Goal: Task Accomplishment & Management: Use online tool/utility

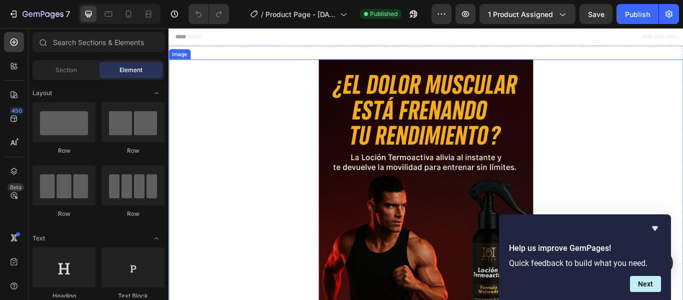
scroll to position [200, 0]
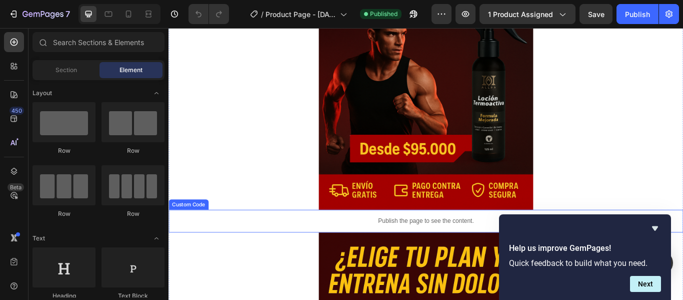
click at [472, 253] on p "Publish the page to see the content." at bounding box center [469, 253] width 600 height 11
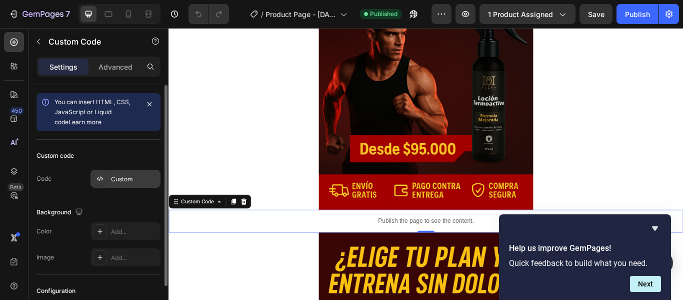
click at [119, 181] on div "Custom" at bounding box center [134, 179] width 47 height 9
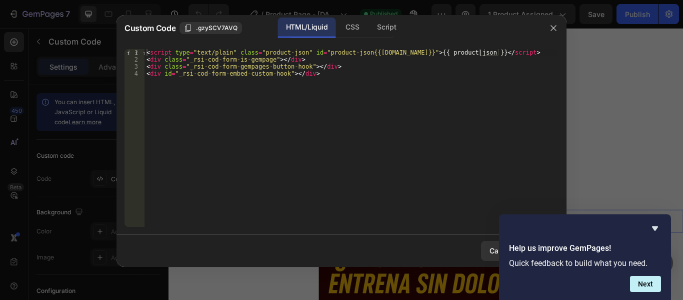
click at [316, 75] on div "< script type = "text/plain" class = "product-json" id = "product-json{{product…" at bounding box center [352, 145] width 414 height 192
type textarea "<div class="_rsi-cod-form-gempages-button-hook"></div> <div id="_rsi-cod-form-e…"
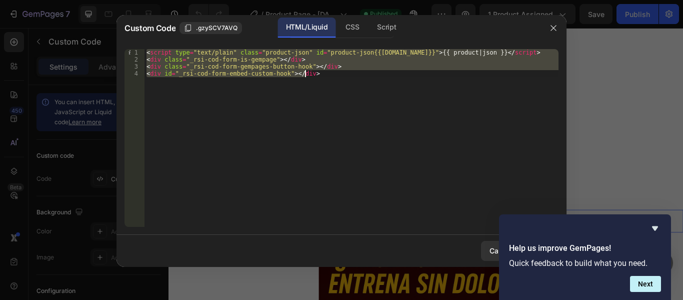
paste textarea
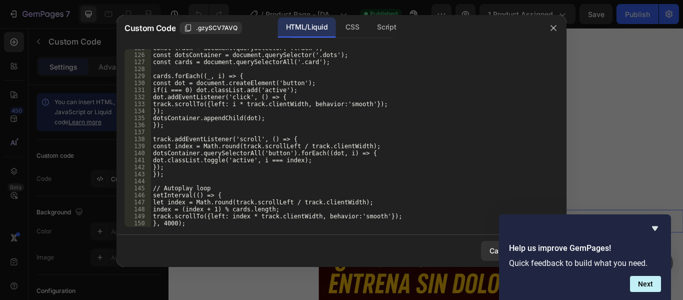
scroll to position [894, 0]
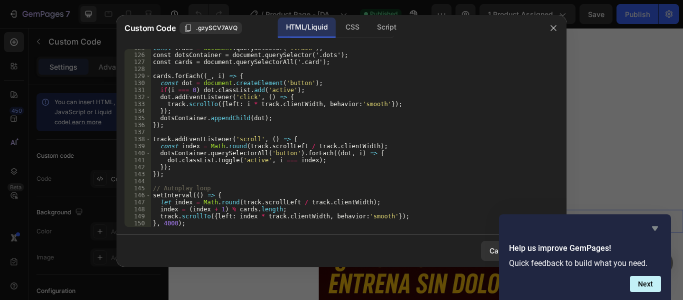
click at [656, 225] on icon "Hide survey" at bounding box center [655, 228] width 12 height 12
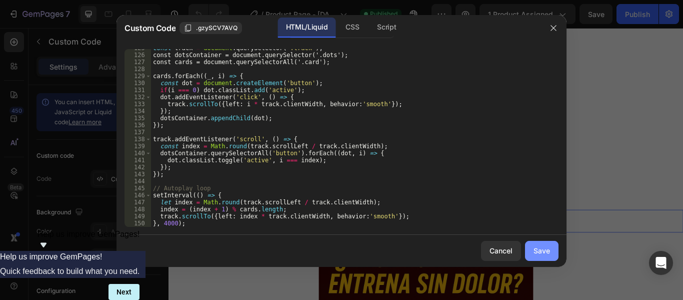
click at [540, 254] on div "Save" at bounding box center [542, 250] width 17 height 11
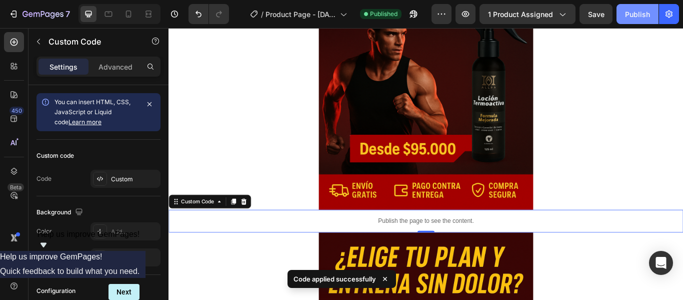
click at [638, 10] on div "Publish" at bounding box center [637, 14] width 25 height 11
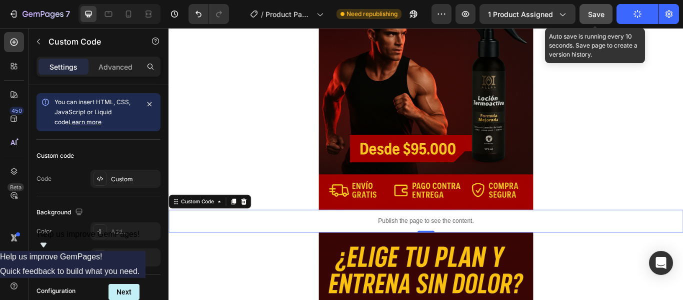
click at [593, 17] on span "Save" at bounding box center [596, 14] width 17 height 9
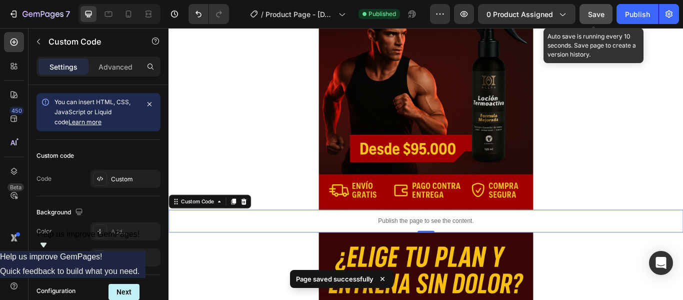
click at [593, 17] on span "Save" at bounding box center [596, 14] width 17 height 9
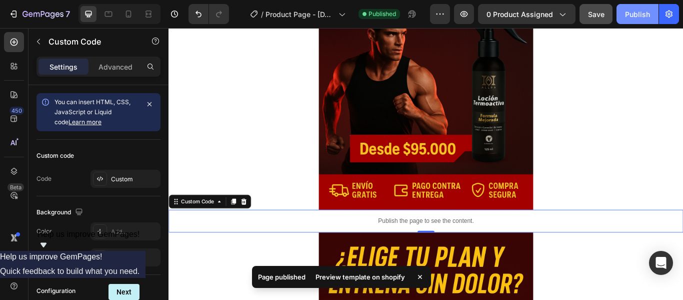
click at [631, 13] on div "Publish" at bounding box center [637, 14] width 25 height 11
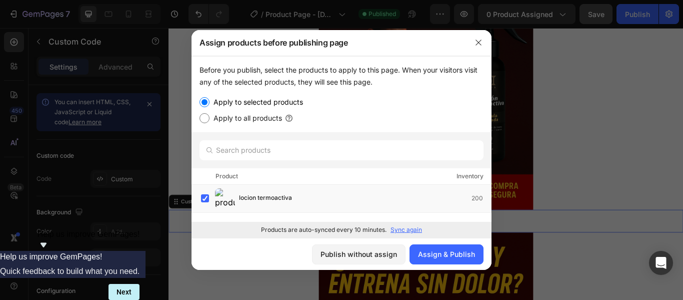
click at [240, 119] on label "Apply to all products" at bounding box center [246, 118] width 73 height 12
click at [210, 119] on input "Apply to all products" at bounding box center [205, 118] width 10 height 10
radio input "true"
click at [245, 103] on label "Apply to selected products" at bounding box center [257, 102] width 94 height 12
click at [210, 103] on input "Apply to selected products" at bounding box center [205, 102] width 10 height 10
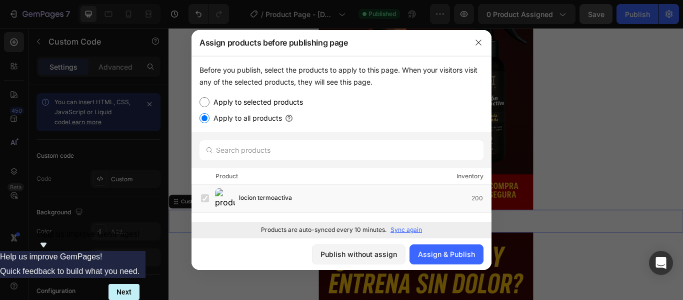
radio input "true"
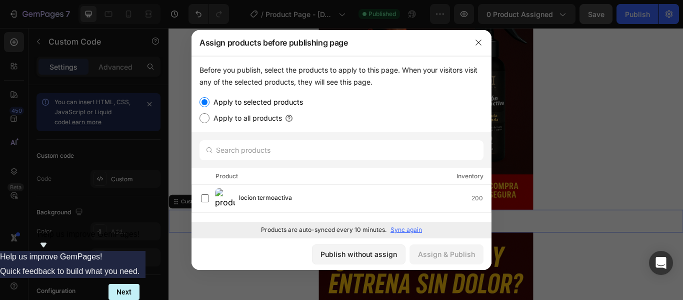
click at [244, 121] on label "Apply to all products" at bounding box center [246, 118] width 73 height 12
click at [210, 121] on input "Apply to all products" at bounding box center [205, 118] width 10 height 10
radio input "true"
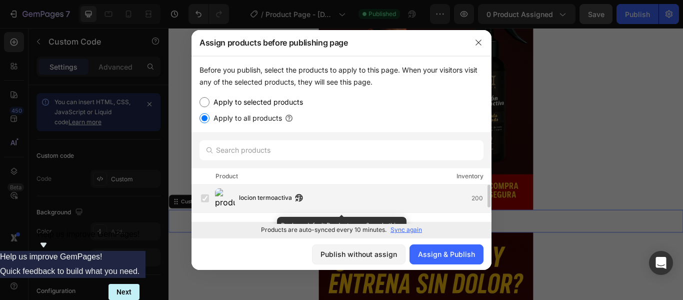
scroll to position [28, 0]
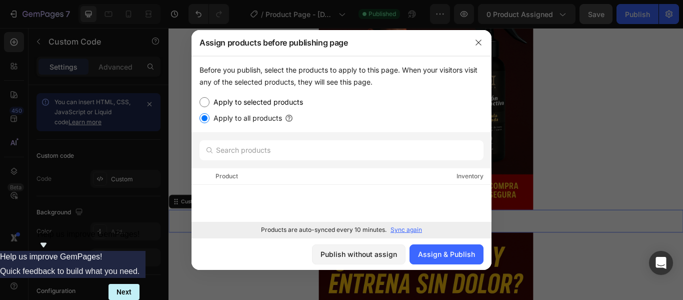
click at [276, 99] on label "Apply to selected products" at bounding box center [257, 102] width 94 height 12
click at [210, 99] on input "Apply to selected products" at bounding box center [205, 102] width 10 height 10
radio input "true"
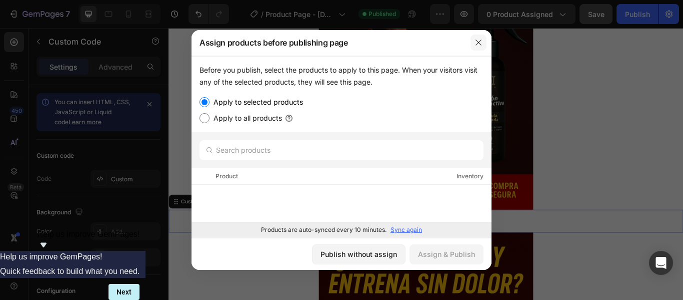
click at [474, 45] on button "button" at bounding box center [479, 43] width 16 height 16
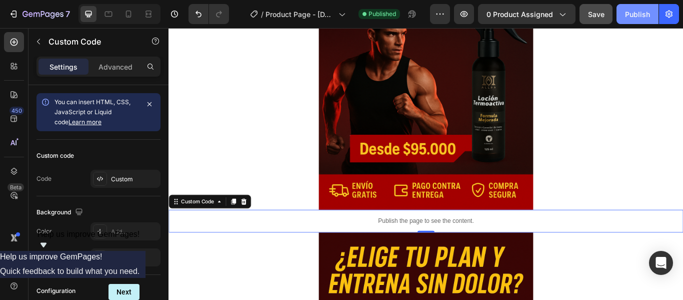
click at [627, 18] on div "Publish" at bounding box center [637, 14] width 25 height 11
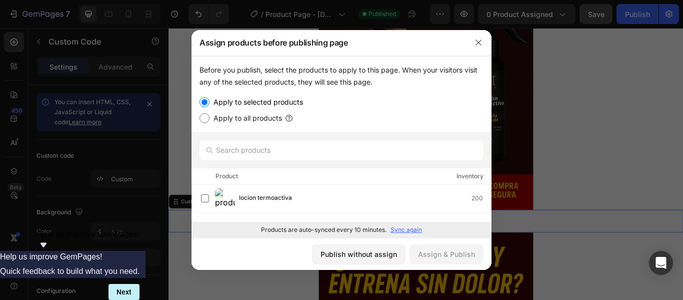
click at [249, 117] on label "Apply to all products" at bounding box center [246, 118] width 73 height 12
click at [210, 117] on input "Apply to all products" at bounding box center [205, 118] width 10 height 10
radio input "true"
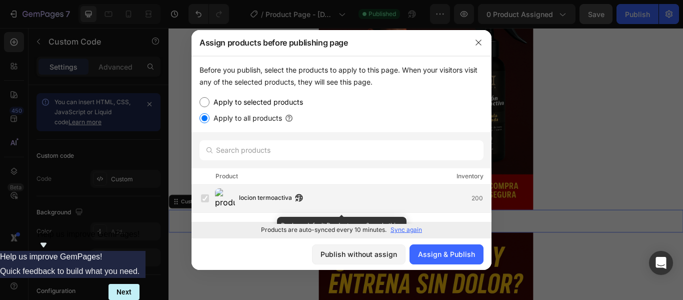
click at [272, 197] on span "locion termoactiva" at bounding box center [265, 198] width 53 height 11
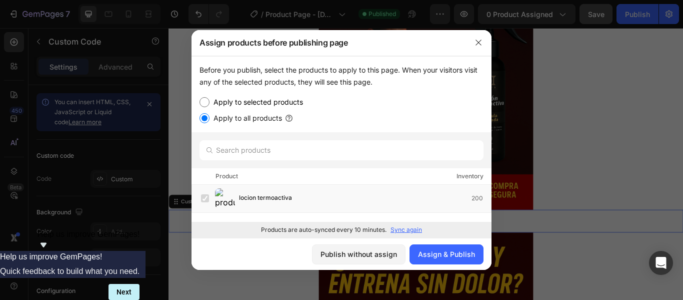
click at [219, 96] on label "Apply to selected products" at bounding box center [257, 102] width 94 height 12
click at [210, 97] on input "Apply to selected products" at bounding box center [205, 102] width 10 height 10
radio input "true"
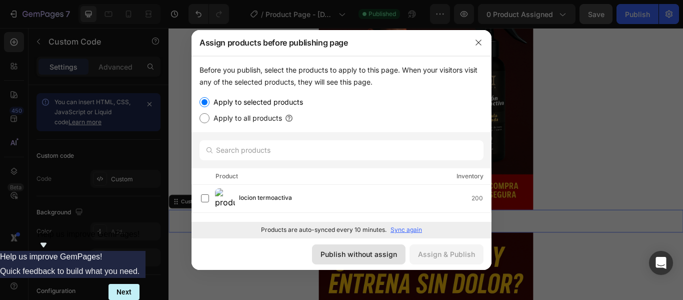
click at [345, 249] on div "Publish without assign" at bounding box center [359, 254] width 77 height 11
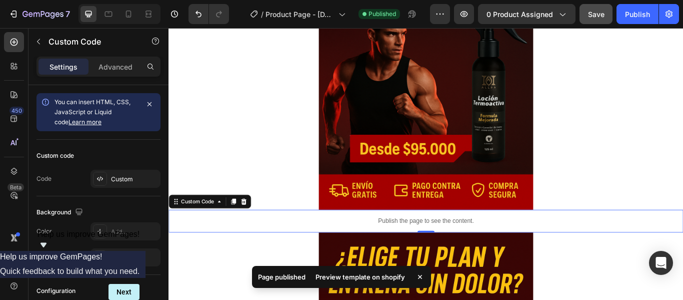
click at [378, 277] on div "Preview template on shopify" at bounding box center [361, 277] width 102 height 14
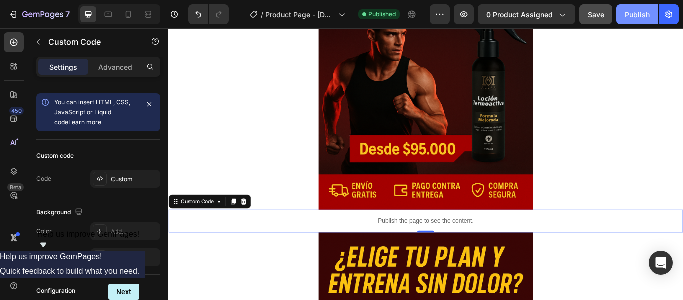
click at [641, 12] on div "Publish" at bounding box center [637, 14] width 25 height 11
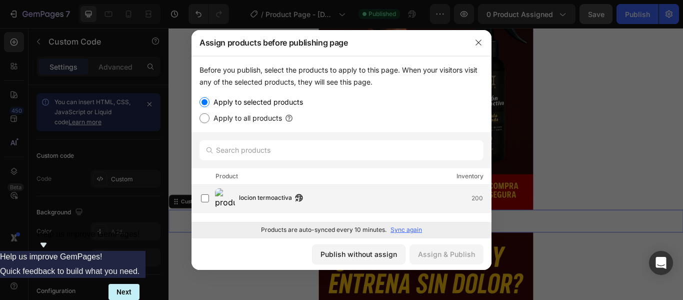
click at [229, 193] on img at bounding box center [225, 198] width 20 height 20
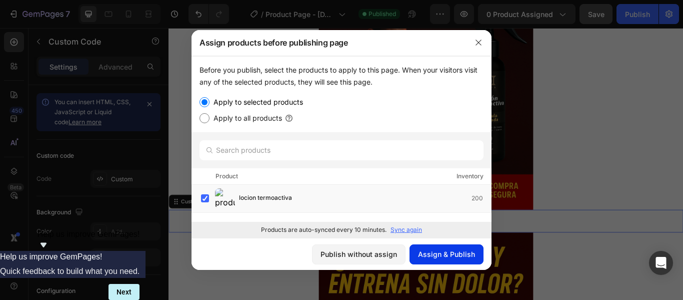
click at [443, 255] on div "Assign & Publish" at bounding box center [446, 254] width 57 height 11
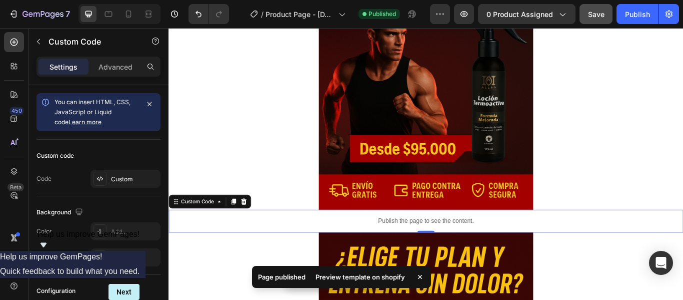
click at [376, 276] on div "Preview template on shopify" at bounding box center [361, 277] width 102 height 14
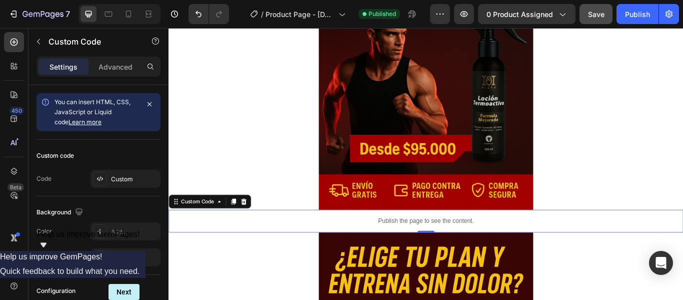
click at [473, 254] on p "Publish the page to see the content." at bounding box center [469, 253] width 600 height 11
click at [127, 172] on div "Custom" at bounding box center [126, 179] width 70 height 18
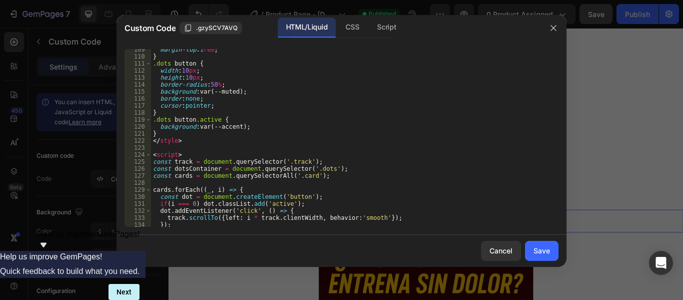
scroll to position [900, 0]
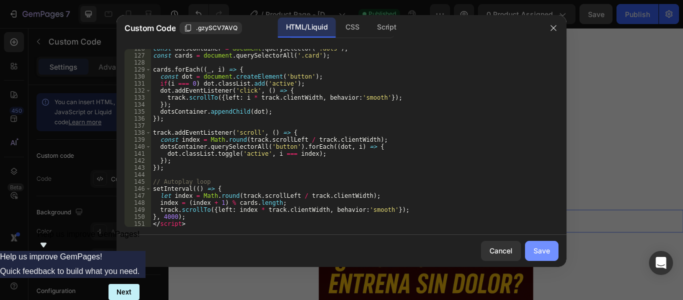
click at [540, 247] on div "Save" at bounding box center [542, 250] width 17 height 11
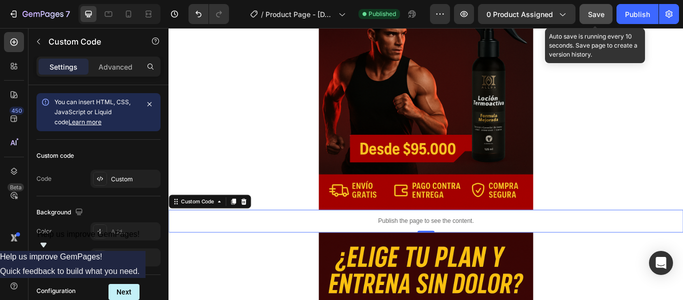
click at [591, 19] on div "Save" at bounding box center [596, 14] width 17 height 11
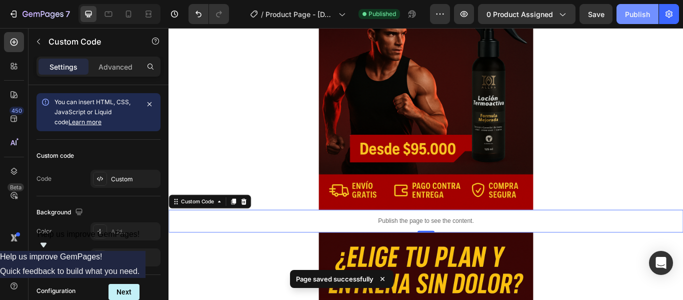
drag, startPoint x: 545, startPoint y: 6, endPoint x: 638, endPoint y: 17, distance: 94.2
click at [638, 17] on div "Publish" at bounding box center [637, 14] width 25 height 11
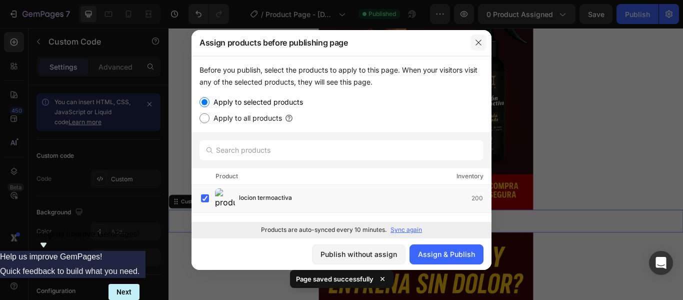
click at [472, 45] on button "button" at bounding box center [479, 43] width 16 height 16
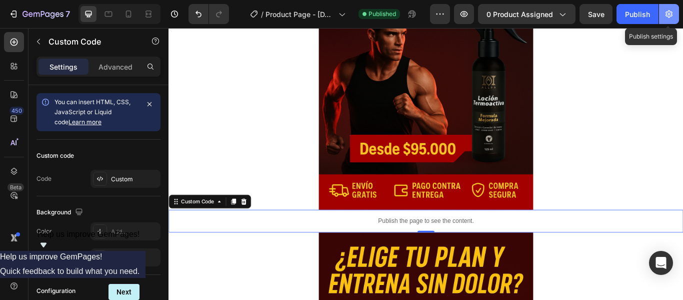
click at [679, 12] on button "button" at bounding box center [669, 14] width 20 height 20
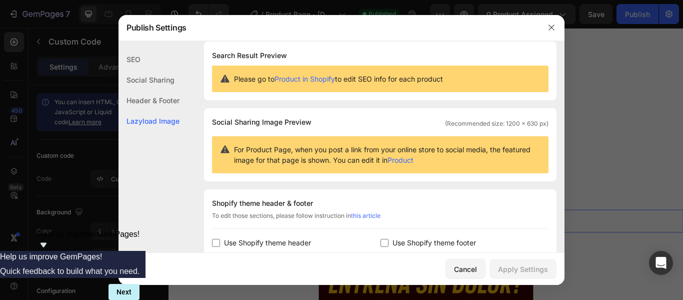
scroll to position [0, 0]
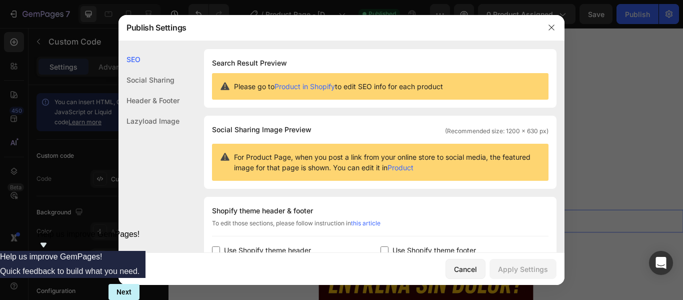
click at [336, 164] on span "For Product Page, when you post a link from your online store to social media, …" at bounding box center [387, 162] width 307 height 21
click at [414, 166] on link "Product" at bounding box center [401, 167] width 26 height 9
click at [310, 83] on link "Product in Shopify" at bounding box center [305, 86] width 61 height 9
click at [545, 22] on button "button" at bounding box center [552, 28] width 16 height 16
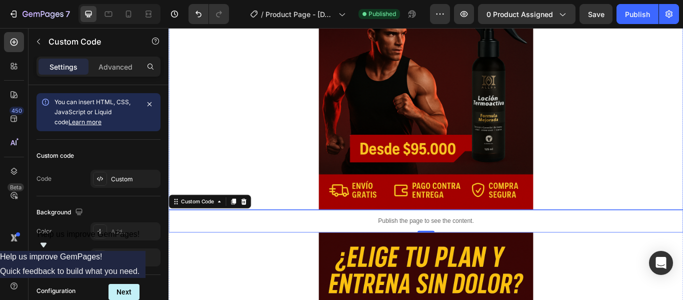
scroll to position [300, 0]
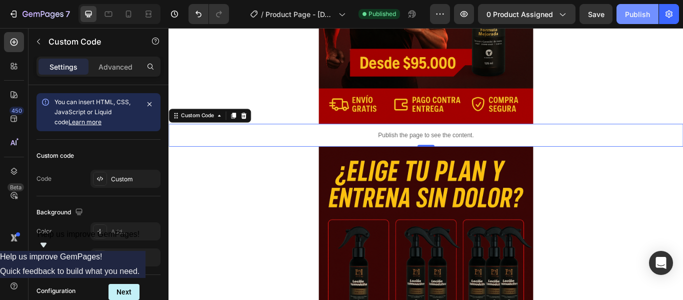
click at [634, 16] on div "Publish" at bounding box center [637, 14] width 25 height 11
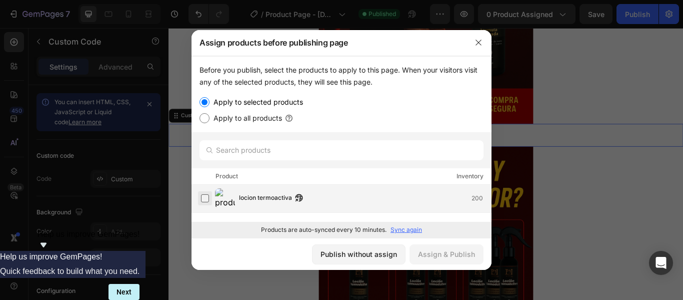
click at [209, 198] on label at bounding box center [205, 198] width 8 height 8
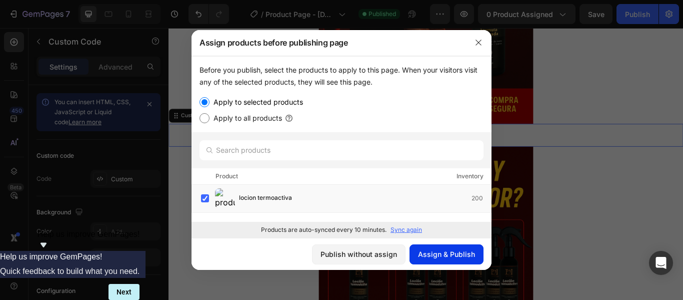
click at [449, 254] on div "Assign & Publish" at bounding box center [446, 254] width 57 height 11
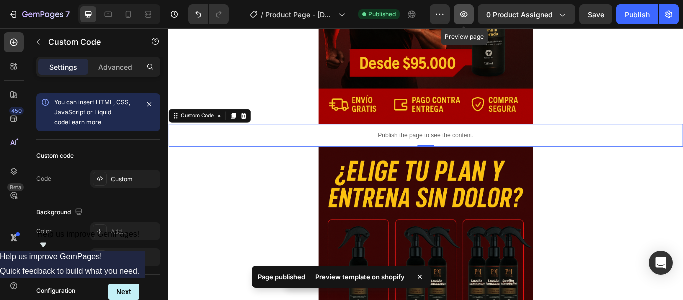
click at [464, 8] on button "button" at bounding box center [464, 14] width 20 height 20
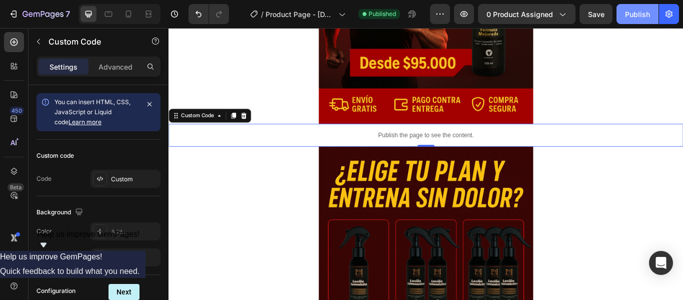
click at [627, 21] on button "Publish" at bounding box center [638, 14] width 42 height 20
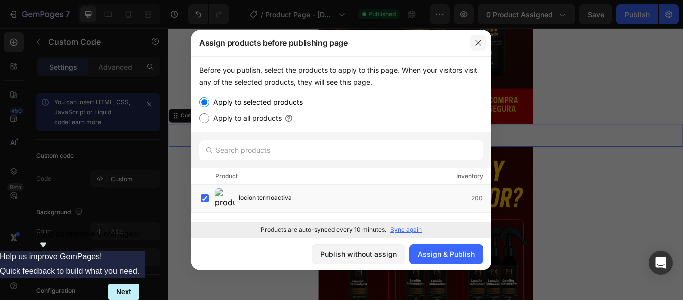
click at [478, 41] on icon "button" at bounding box center [479, 43] width 8 height 8
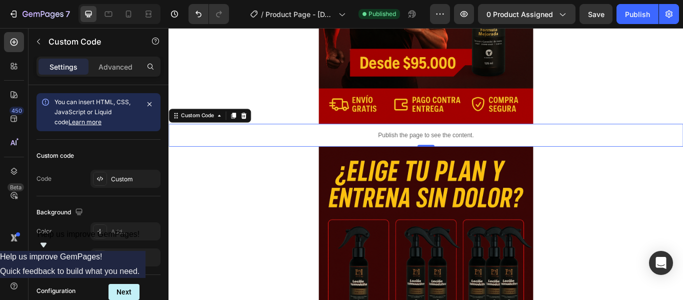
click at [325, 147] on div "Publish the page to see the content." at bounding box center [469, 153] width 600 height 27
click at [115, 178] on div "Custom" at bounding box center [134, 179] width 47 height 9
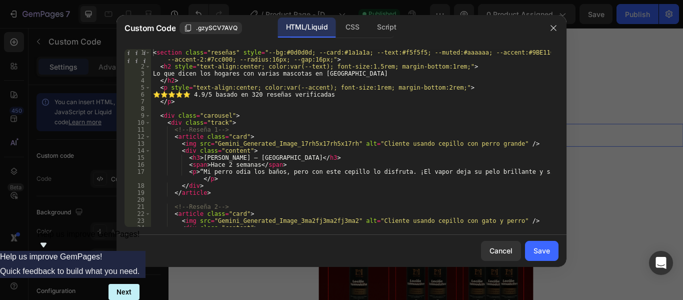
click at [153, 53] on div "< section class = "reseñas" style = "--bg:#0d0d0d; --card:#1a1a1a; --text:#f5f5…" at bounding box center [351, 148] width 400 height 199
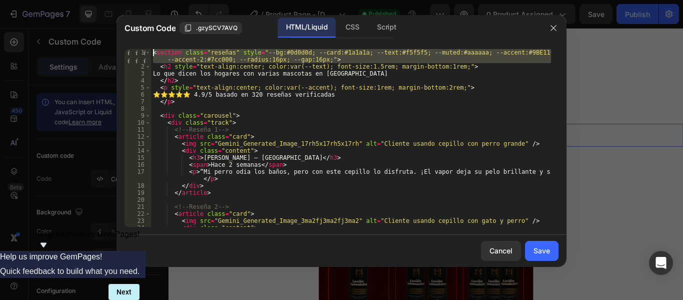
click at [153, 52] on div "< section class = "reseñas" style = "--bg:#0d0d0d; --card:#1a1a1a; --text:#f5f5…" at bounding box center [351, 148] width 400 height 199
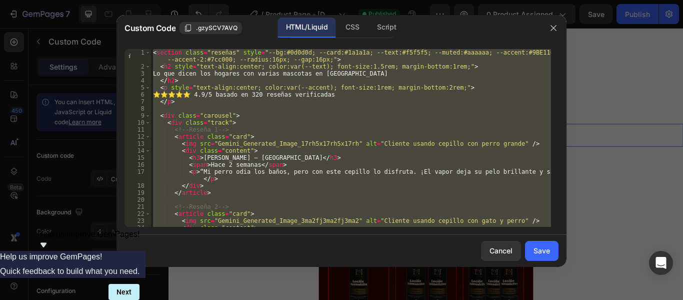
type textarea "</script>"
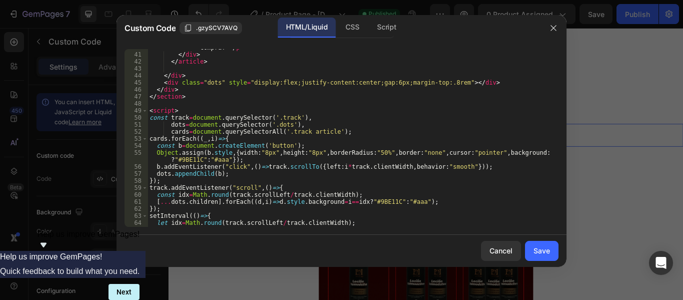
scroll to position [425, 0]
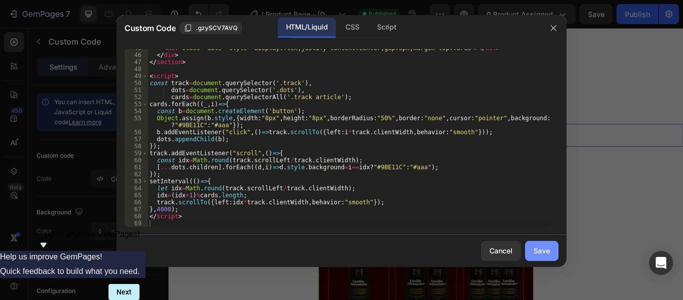
click at [547, 251] on div "Save" at bounding box center [542, 250] width 17 height 11
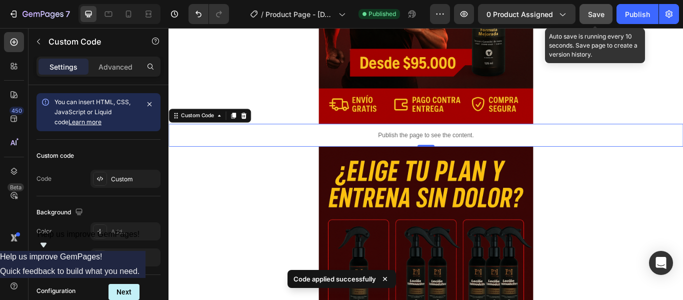
click at [595, 15] on span "Save" at bounding box center [596, 14] width 17 height 9
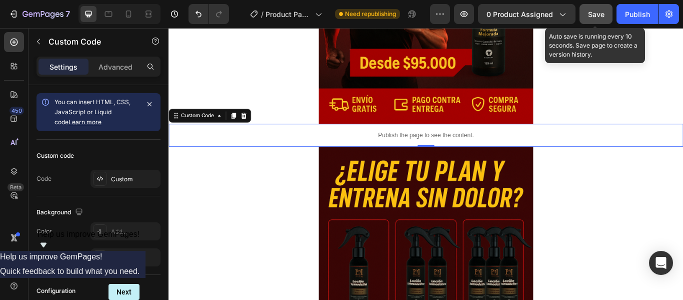
click at [593, 20] on button "Save" at bounding box center [596, 14] width 33 height 20
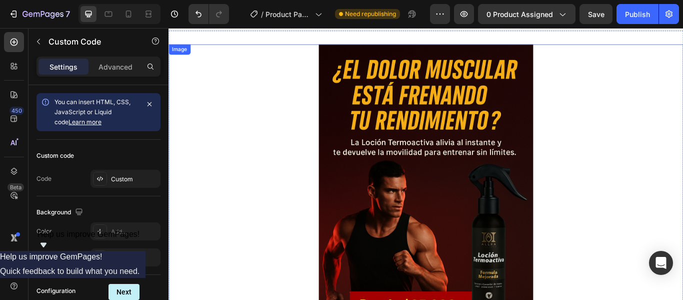
scroll to position [0, 0]
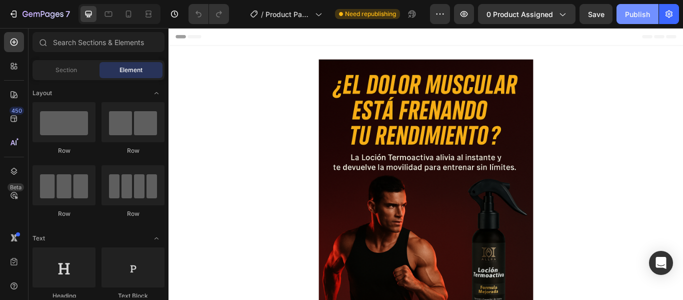
click at [621, 18] on button "Publish" at bounding box center [638, 14] width 42 height 20
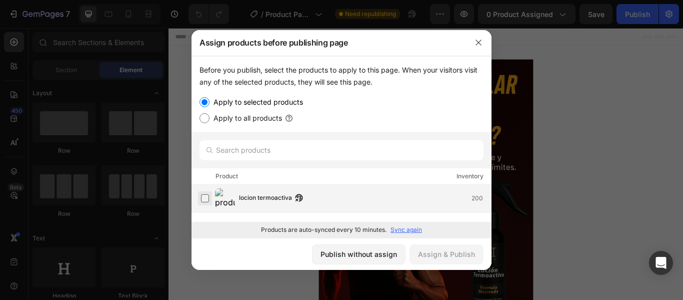
click at [201, 199] on label at bounding box center [205, 198] width 8 height 8
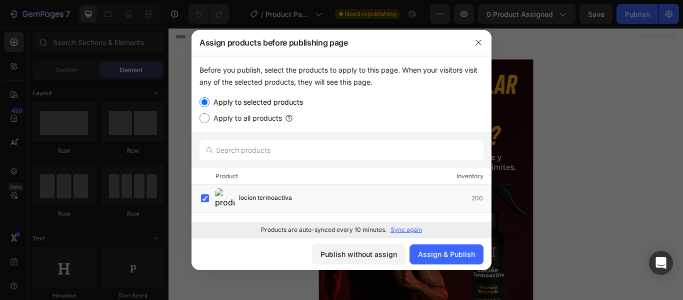
click at [391, 230] on p "Sync again" at bounding box center [407, 229] width 32 height 9
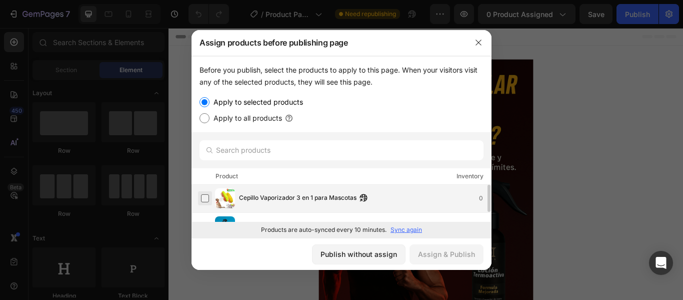
click at [209, 196] on label at bounding box center [205, 198] width 8 height 8
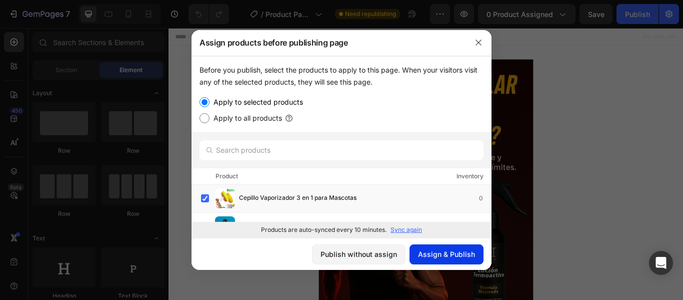
click at [466, 256] on div "Assign & Publish" at bounding box center [446, 254] width 57 height 11
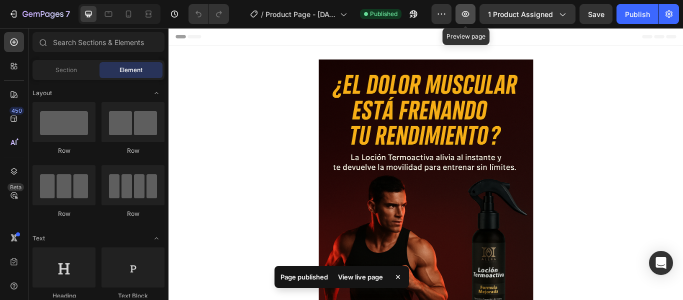
click at [470, 14] on icon "button" at bounding box center [466, 14] width 10 height 10
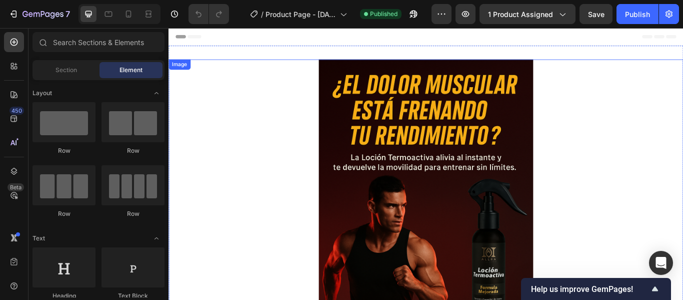
scroll to position [250, 0]
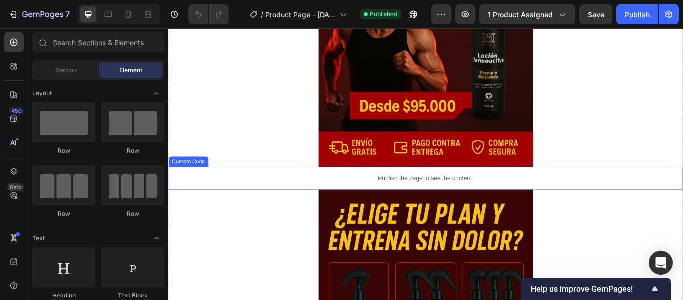
click at [464, 198] on p "Publish the page to see the content." at bounding box center [469, 203] width 600 height 11
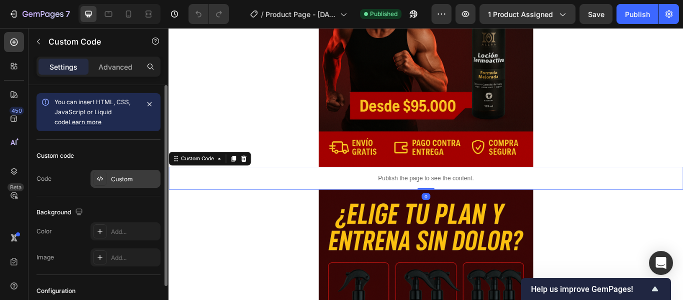
click at [114, 184] on div "Custom" at bounding box center [126, 179] width 70 height 18
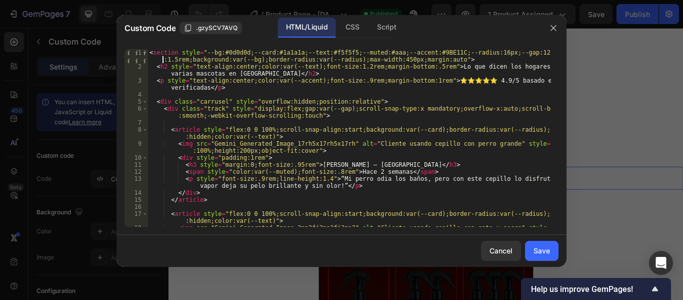
click at [164, 58] on div "< section style = "--bg:#0d0d0d;--card:#1a1a1a;--text:#f5f5f5;--muted:#aaa;--ac…" at bounding box center [350, 152] width 404 height 206
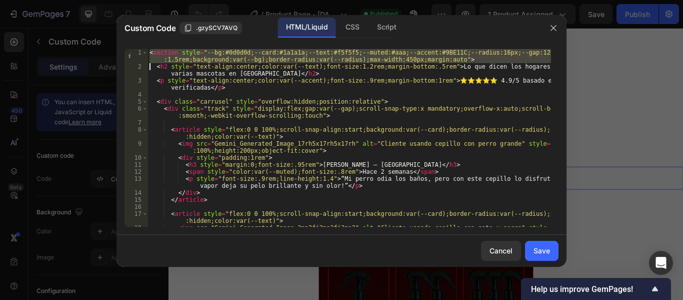
click at [164, 58] on div "< section style = "--bg:#0d0d0d;--card:#1a1a1a;--text:#f5f5f5;--muted:#aaa;--ac…" at bounding box center [350, 152] width 404 height 206
type textarea "</script>"
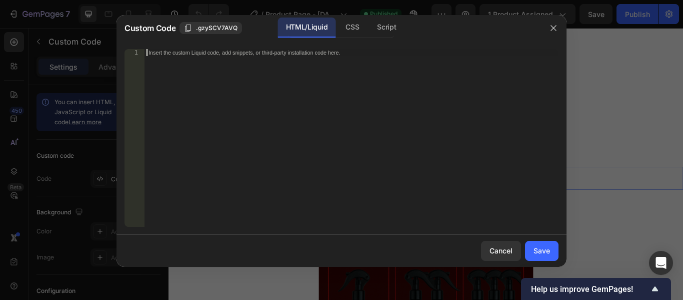
scroll to position [1657, 0]
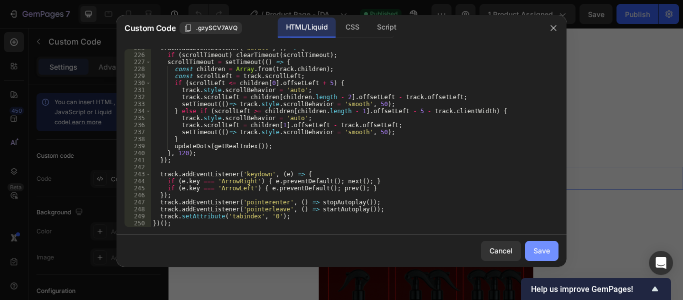
click at [535, 244] on button "Save" at bounding box center [542, 251] width 34 height 20
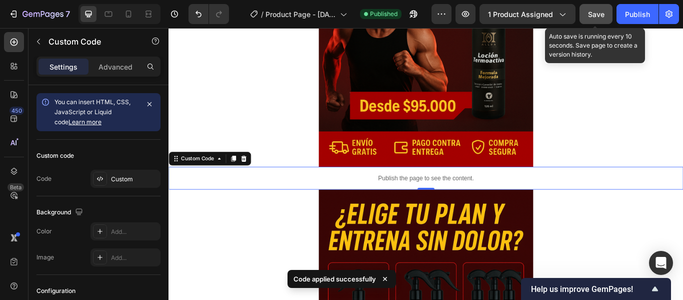
click at [608, 11] on button "Save" at bounding box center [596, 14] width 33 height 20
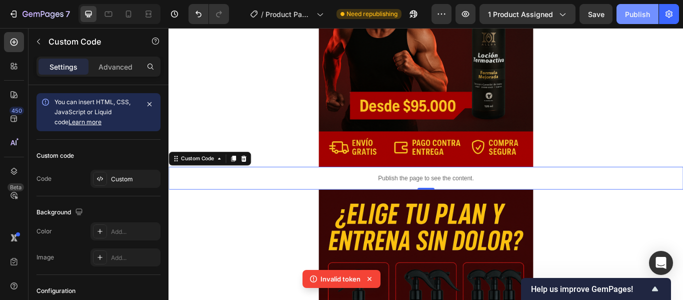
click at [629, 16] on div "Publish" at bounding box center [637, 14] width 25 height 11
click at [625, 18] on div "Publish" at bounding box center [637, 14] width 25 height 11
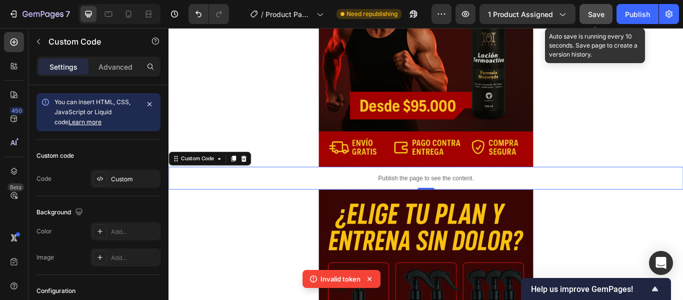
click at [588, 7] on button "Save" at bounding box center [596, 14] width 33 height 20
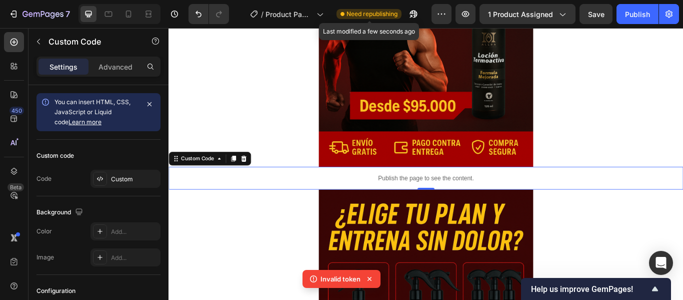
click at [364, 15] on span "Need republishing" at bounding box center [372, 14] width 51 height 9
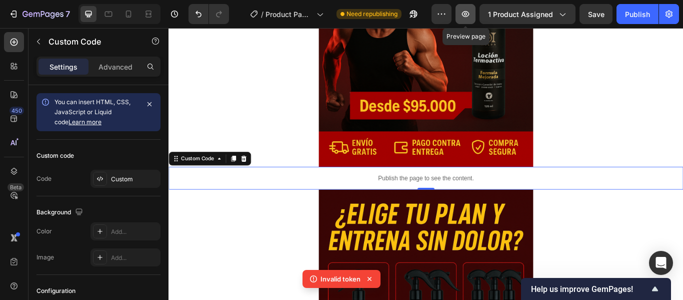
click at [471, 14] on icon "button" at bounding box center [466, 14] width 10 height 10
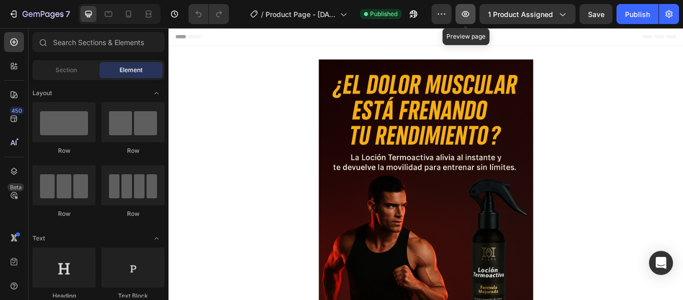
click at [471, 13] on icon "button" at bounding box center [466, 14] width 10 height 10
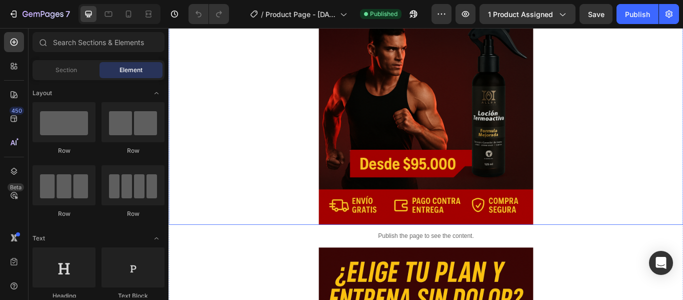
scroll to position [200, 0]
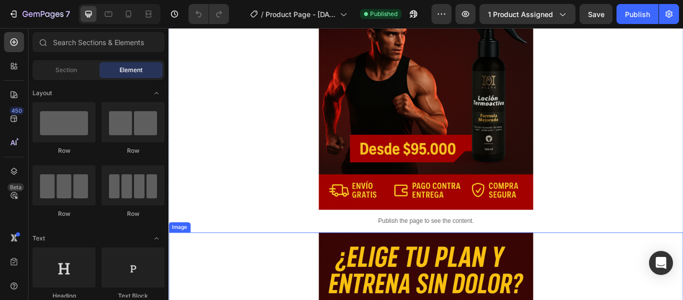
click at [459, 244] on div "Publish the page to see the content." at bounding box center [469, 253] width 600 height 27
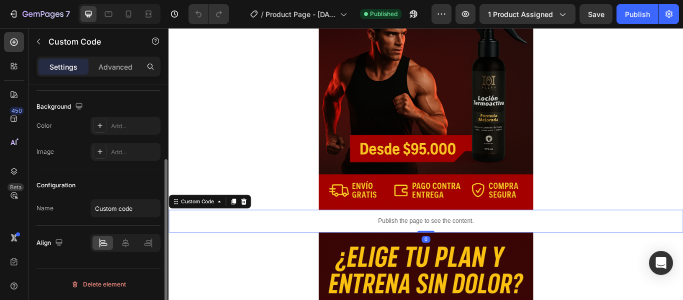
scroll to position [0, 0]
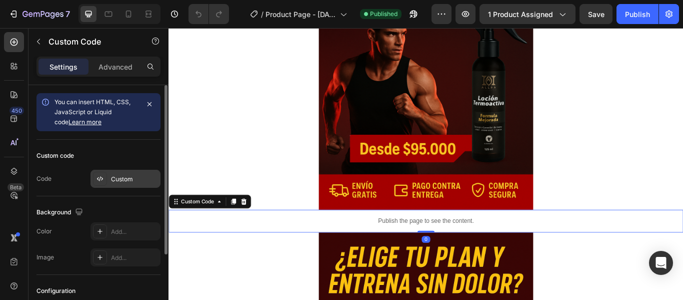
click at [112, 181] on div "Custom" at bounding box center [134, 179] width 47 height 9
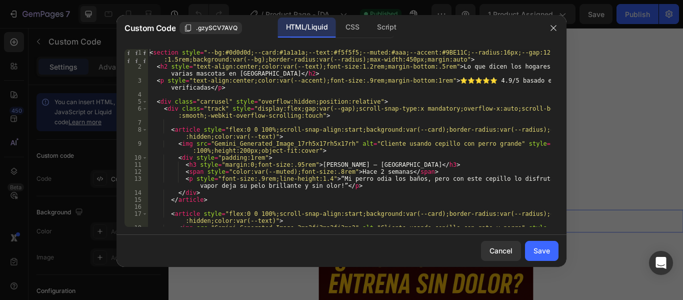
click at [150, 51] on div "< section style = "--bg:#0d0d0d;--card:#1a1a1a;--text:#f5f5f5;--muted:#aaa;--ac…" at bounding box center [350, 152] width 404 height 206
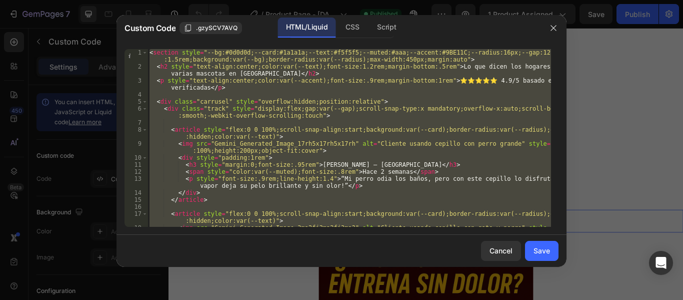
click at [151, 51] on div "< section style = "--bg:#0d0d0d;--card:#1a1a1a;--text:#f5f5f5;--muted:#aaa;--ac…" at bounding box center [350, 152] width 404 height 206
type textarea "</script>"
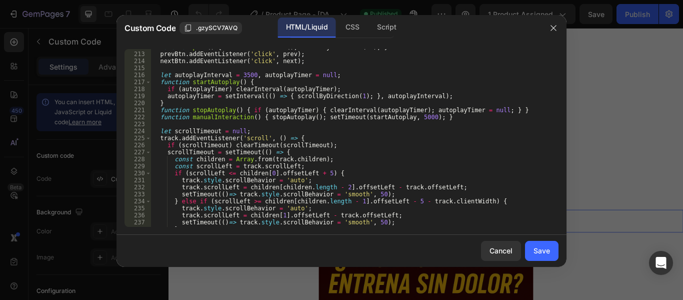
scroll to position [1507, 0]
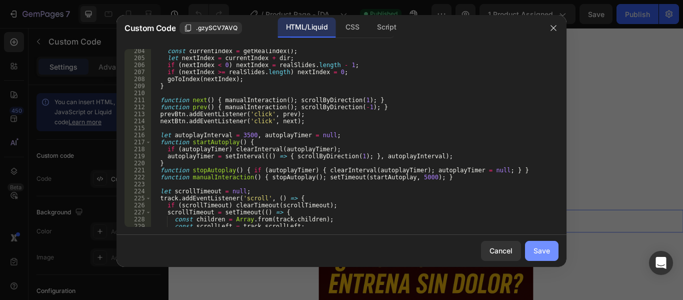
click at [555, 251] on button "Save" at bounding box center [542, 251] width 34 height 20
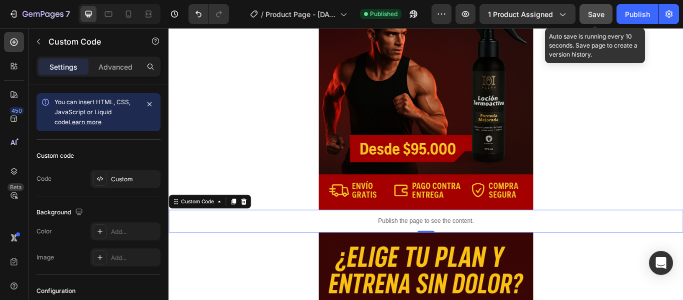
click at [601, 16] on span "Save" at bounding box center [596, 14] width 17 height 9
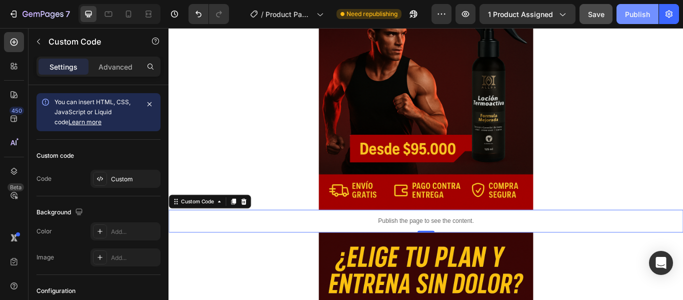
click at [649, 15] on div "Publish" at bounding box center [637, 14] width 25 height 11
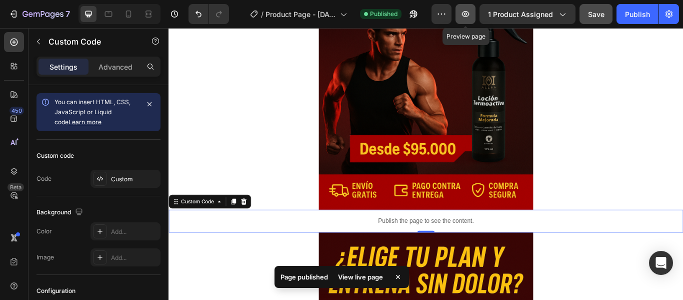
click at [472, 17] on button "button" at bounding box center [466, 14] width 20 height 20
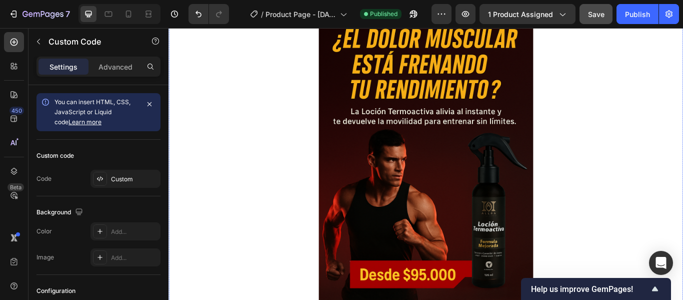
scroll to position [0, 0]
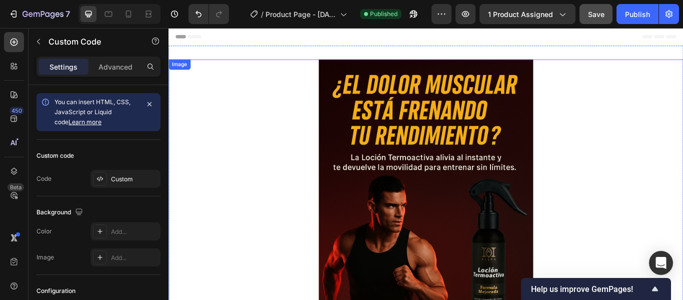
click at [475, 112] on img at bounding box center [469, 252] width 250 height 375
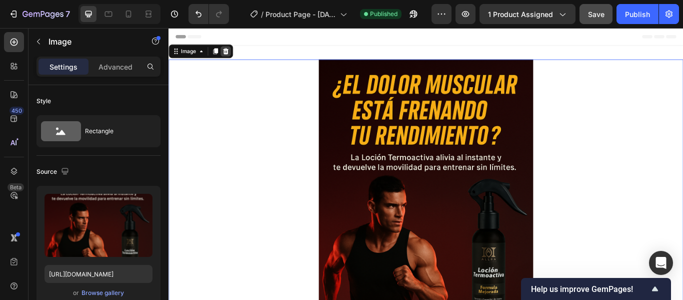
click at [233, 50] on div at bounding box center [235, 55] width 12 height 12
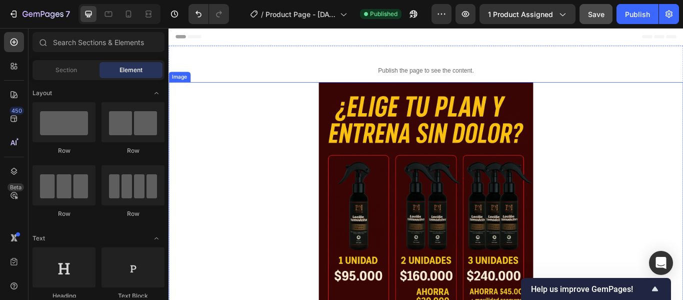
click at [414, 159] on img at bounding box center [469, 278] width 250 height 375
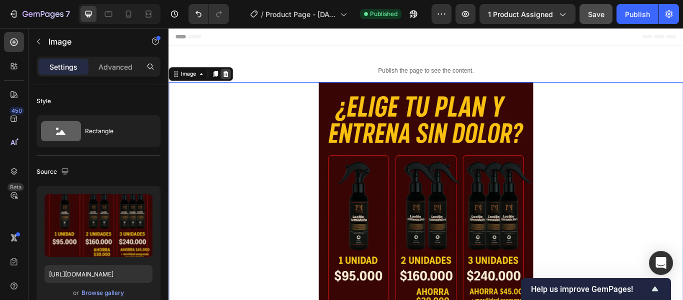
click at [240, 82] on div at bounding box center [235, 82] width 12 height 12
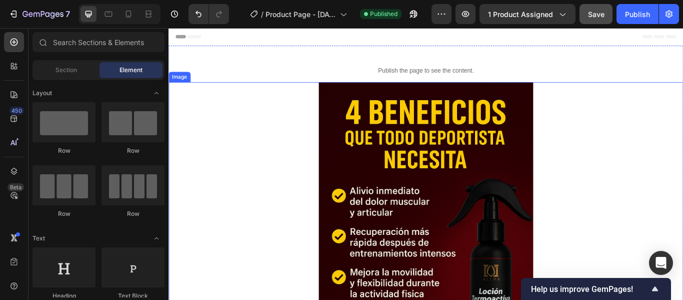
click at [392, 150] on img at bounding box center [469, 278] width 250 height 375
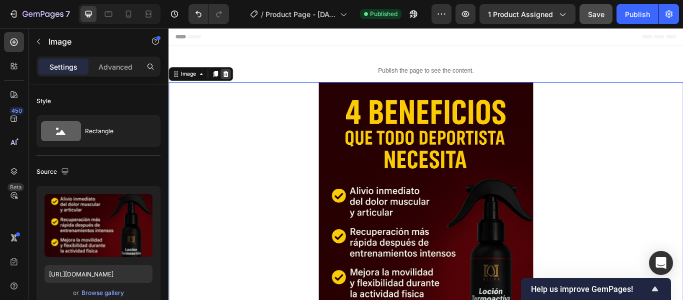
click at [238, 78] on icon at bounding box center [235, 82] width 8 height 8
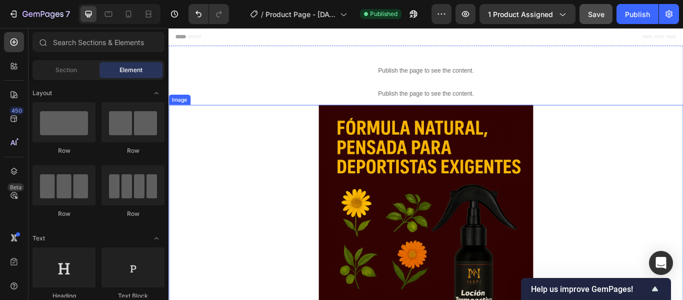
click at [378, 152] on img at bounding box center [469, 305] width 250 height 375
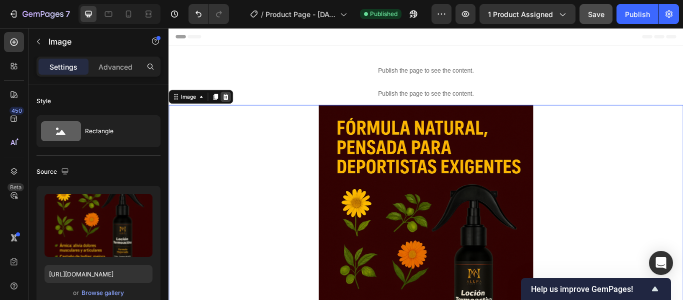
click at [233, 106] on icon at bounding box center [235, 108] width 7 height 7
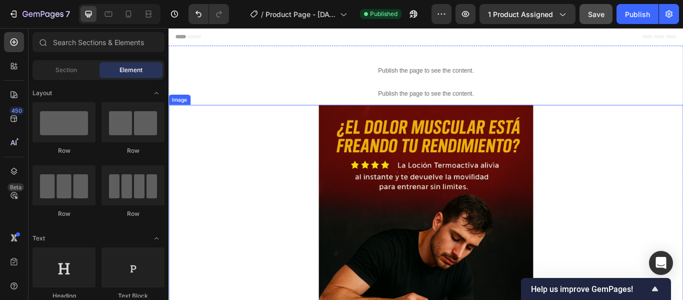
click at [386, 199] on img at bounding box center [469, 305] width 250 height 375
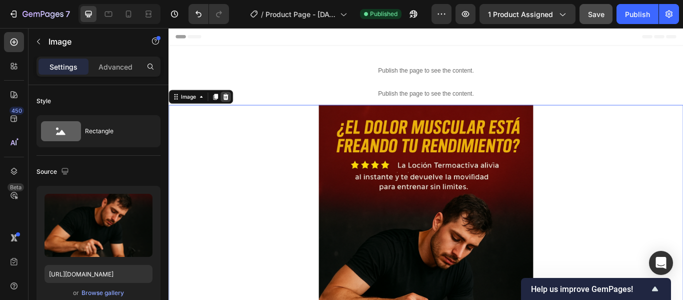
click at [231, 109] on icon at bounding box center [235, 108] width 8 height 8
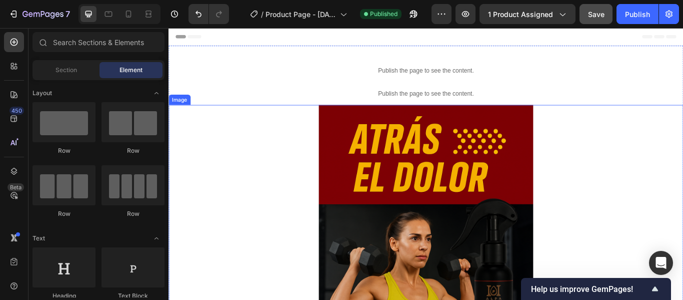
click at [366, 169] on img at bounding box center [469, 305] width 250 height 375
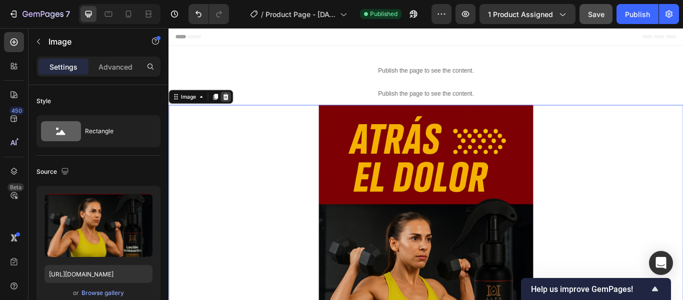
click at [233, 104] on icon at bounding box center [235, 108] width 8 height 8
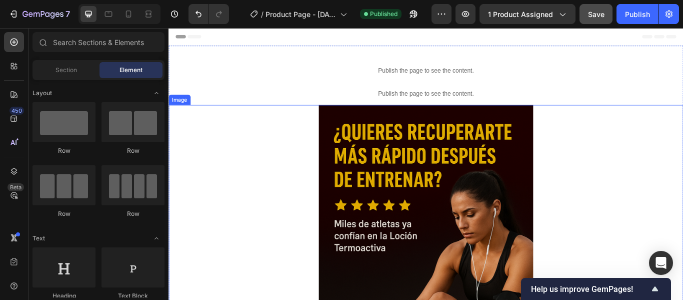
click at [377, 156] on img at bounding box center [469, 305] width 250 height 375
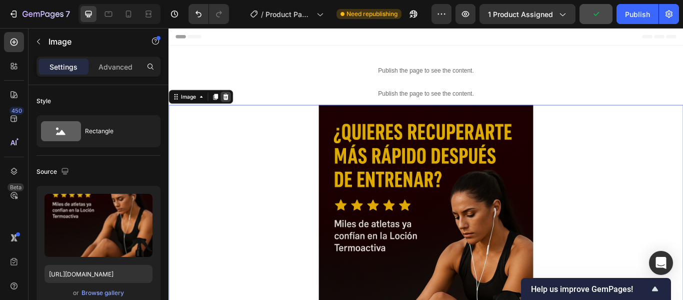
click at [236, 104] on icon at bounding box center [235, 108] width 8 height 8
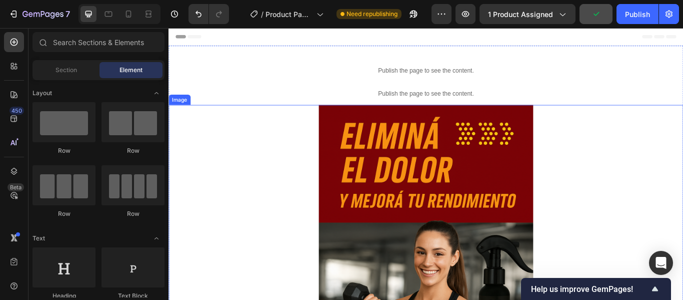
click at [384, 155] on img at bounding box center [469, 305] width 250 height 375
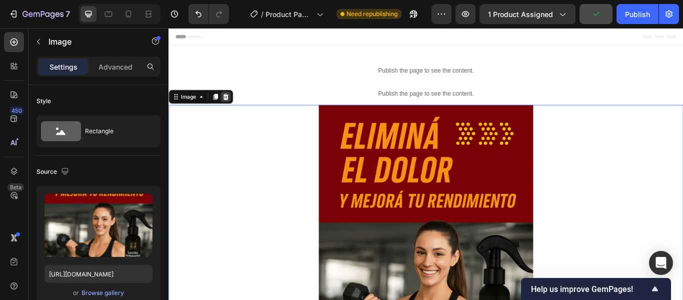
click at [240, 108] on div at bounding box center [235, 108] width 12 height 12
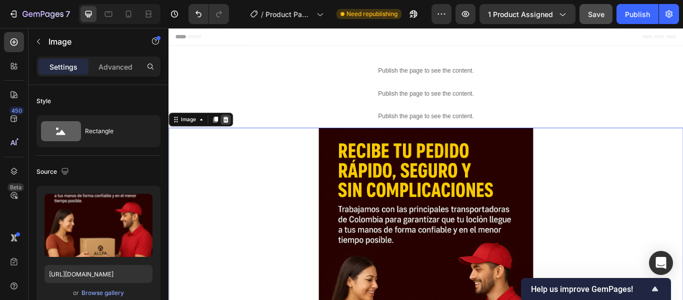
click at [238, 134] on icon at bounding box center [235, 135] width 8 height 8
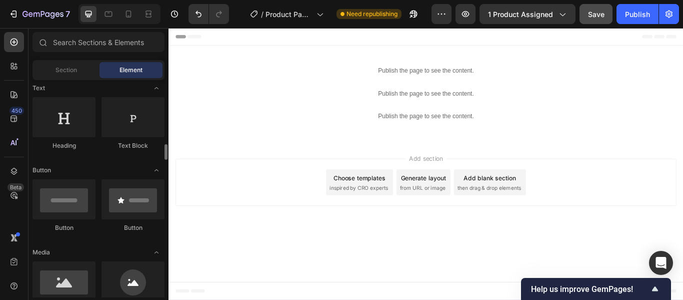
scroll to position [200, 0]
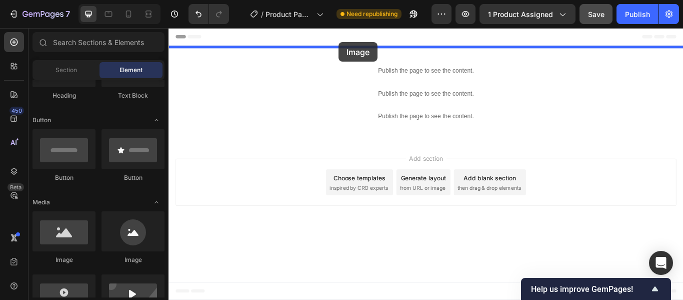
drag, startPoint x: 237, startPoint y: 265, endPoint x: 367, endPoint y: 45, distance: 255.5
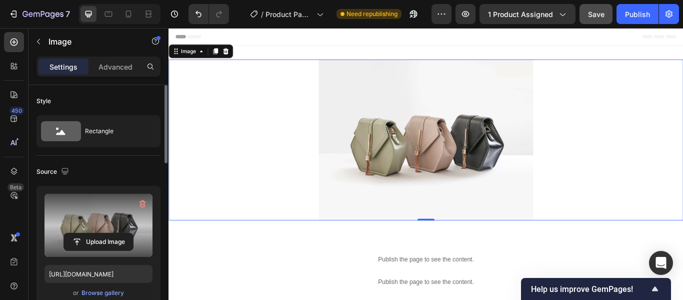
click at [84, 213] on label at bounding box center [99, 225] width 108 height 63
click at [84, 233] on input "file" at bounding box center [98, 241] width 69 height 17
click at [103, 220] on label at bounding box center [99, 225] width 108 height 63
click at [103, 233] on input "file" at bounding box center [98, 241] width 69 height 17
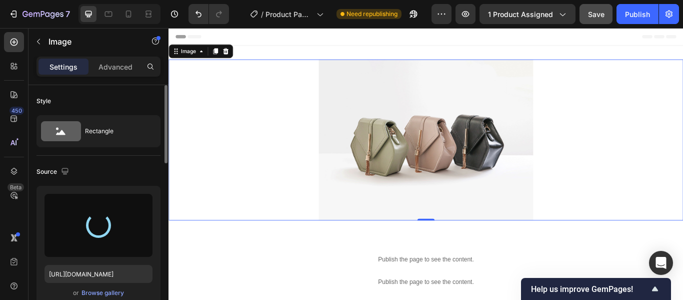
type input "https://cdn.shopify.com/s/files/1/0952/4088/0423/files/gempages_585510597932614…"
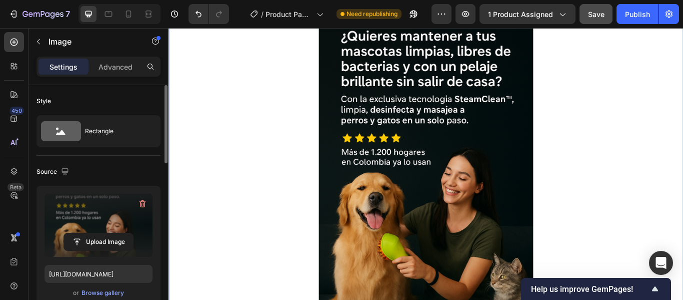
scroll to position [0, 0]
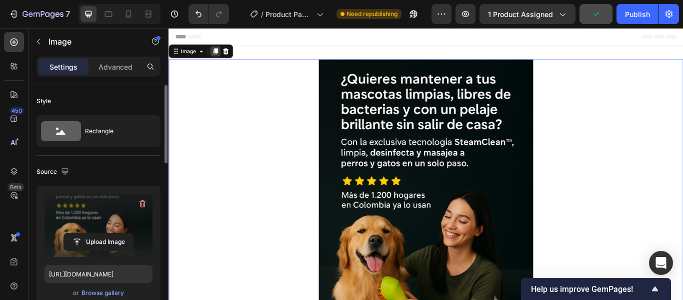
click at [224, 56] on icon at bounding box center [224, 55] width 6 height 7
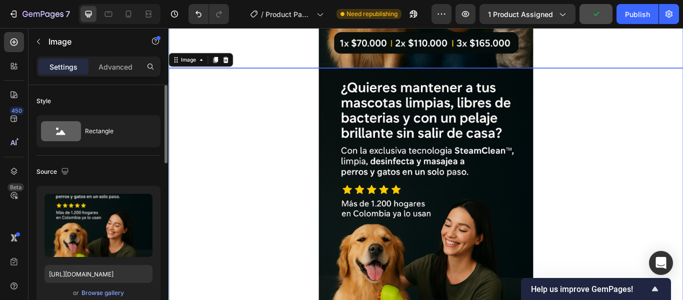
scroll to position [377, 0]
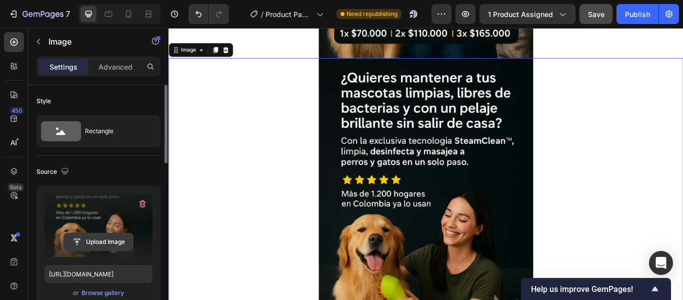
click at [98, 237] on input "file" at bounding box center [98, 241] width 69 height 17
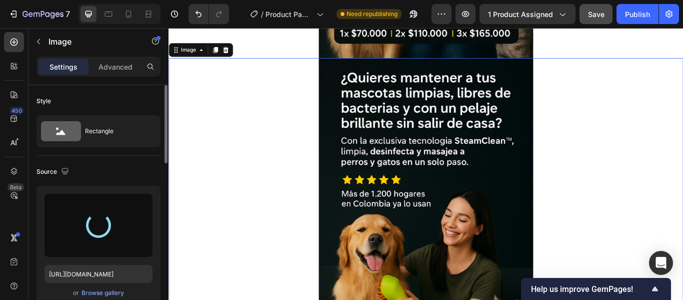
type input "https://cdn.shopify.com/s/files/1/0952/4088/0423/files/gempages_585510597932614…"
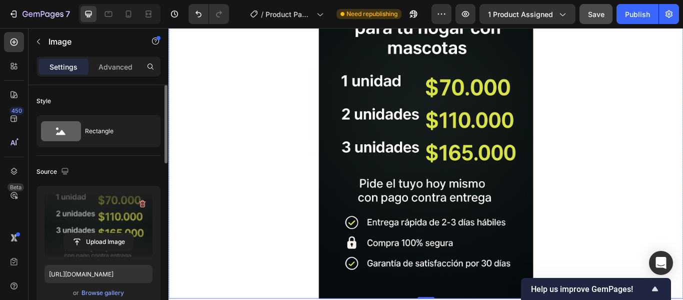
scroll to position [477, 0]
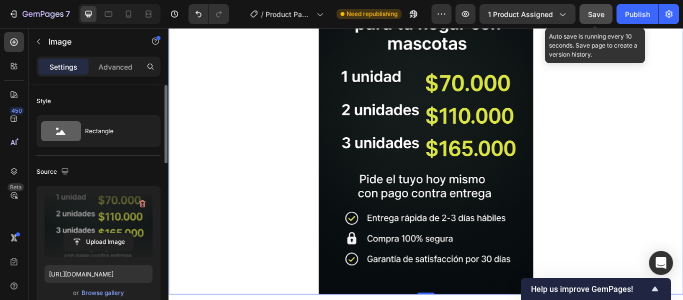
click at [597, 16] on span "Save" at bounding box center [596, 14] width 17 height 9
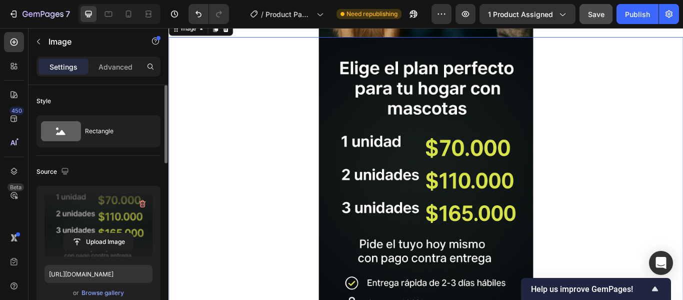
scroll to position [377, 0]
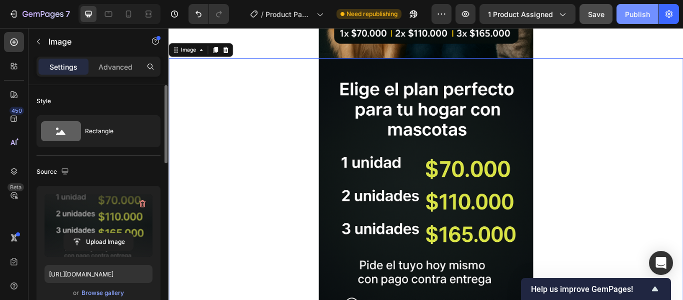
click at [624, 14] on button "Publish" at bounding box center [638, 14] width 42 height 20
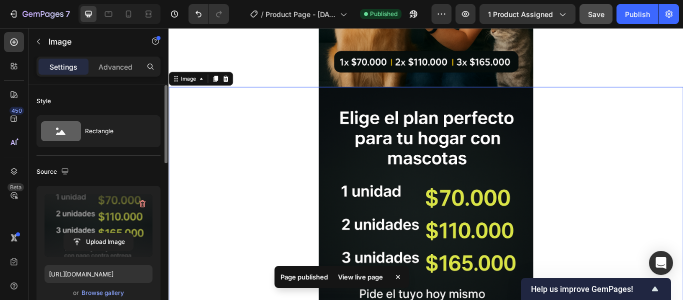
scroll to position [277, 0]
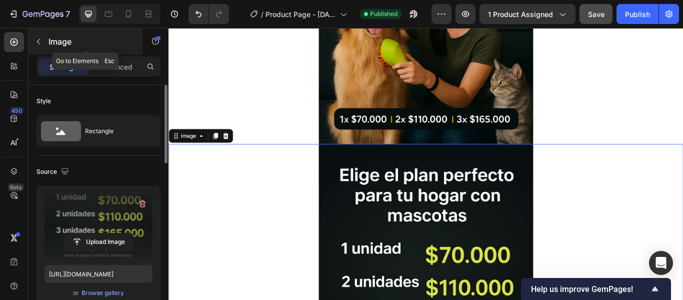
click at [46, 41] on button "button" at bounding box center [39, 42] width 16 height 16
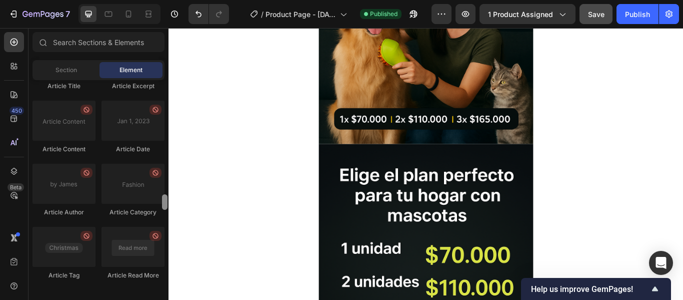
scroll to position [2812, 0]
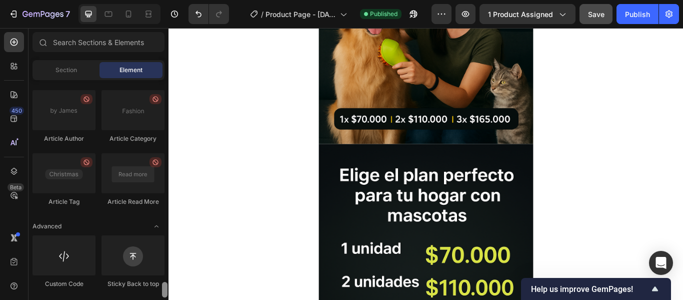
drag, startPoint x: 165, startPoint y: 117, endPoint x: 156, endPoint y: 296, distance: 179.2
click at [156, 296] on div "Layout Row Row Row Row Text Heading Text Block Button Button Button Media Image…" at bounding box center [99, 188] width 140 height 217
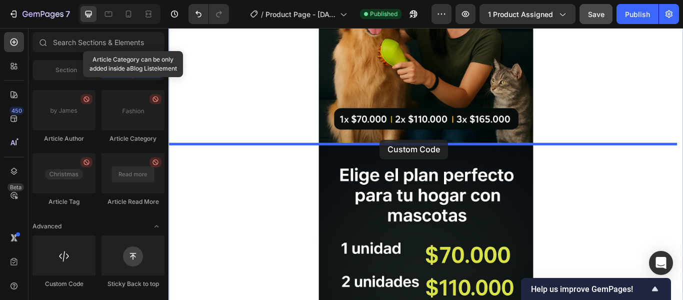
drag, startPoint x: 245, startPoint y: 290, endPoint x: 415, endPoint y: 158, distance: 214.9
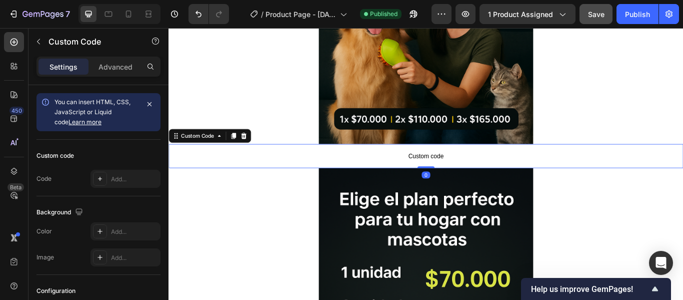
click at [371, 168] on p "Custom code" at bounding box center [469, 177] width 600 height 28
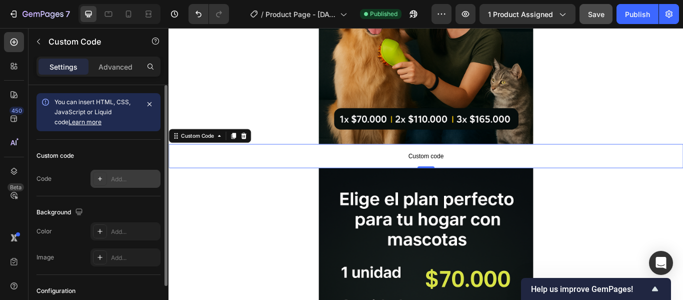
click at [116, 177] on div "Add..." at bounding box center [134, 179] width 47 height 9
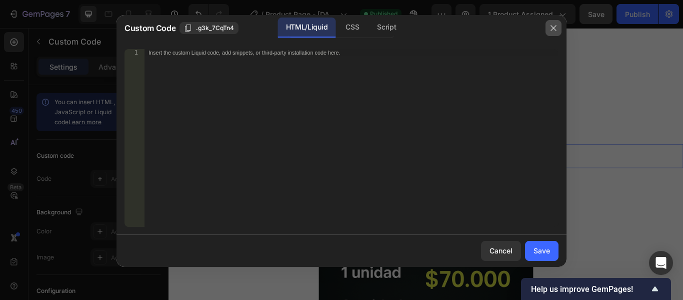
click at [551, 29] on icon "button" at bounding box center [554, 28] width 8 height 8
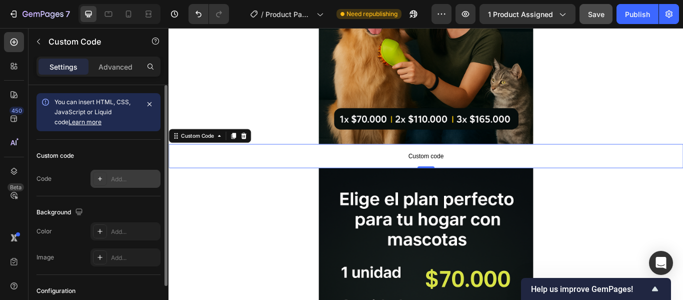
click at [133, 178] on div "Add..." at bounding box center [134, 179] width 47 height 9
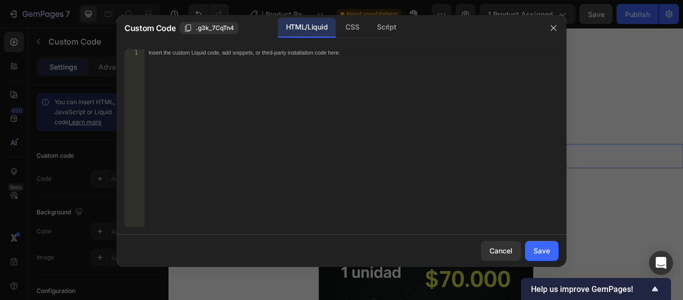
click at [204, 66] on div "Insert the custom Liquid code, add snippets, or third-party installation code h…" at bounding box center [352, 145] width 414 height 192
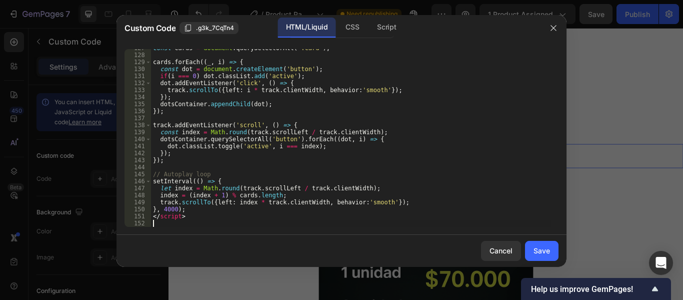
scroll to position [908, 0]
click at [549, 252] on div "Save" at bounding box center [542, 250] width 17 height 11
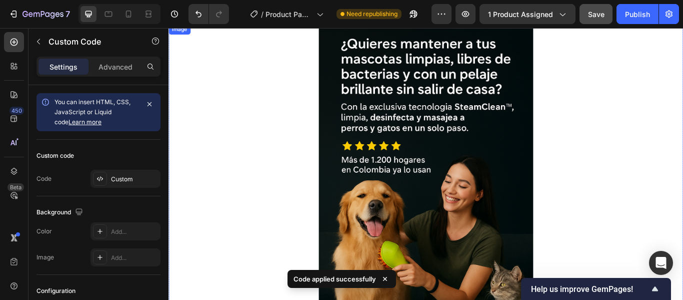
scroll to position [27, 0]
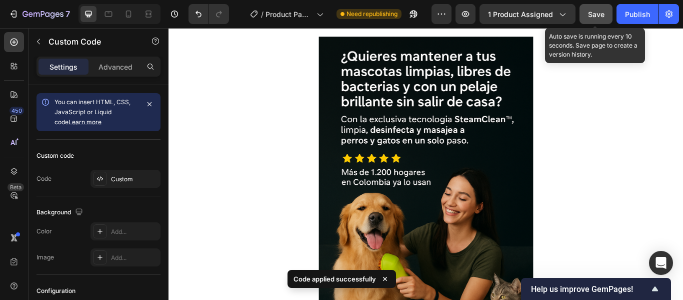
click at [602, 19] on div "Save" at bounding box center [596, 14] width 17 height 11
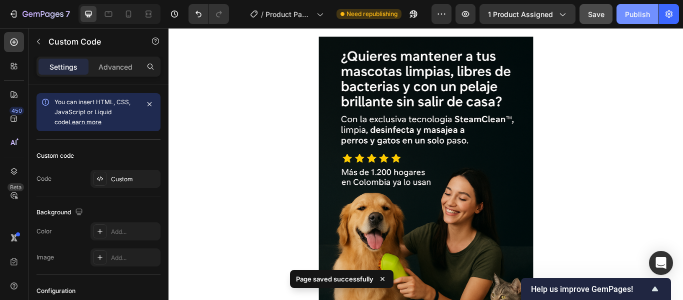
click at [638, 16] on div "Publish" at bounding box center [637, 14] width 25 height 11
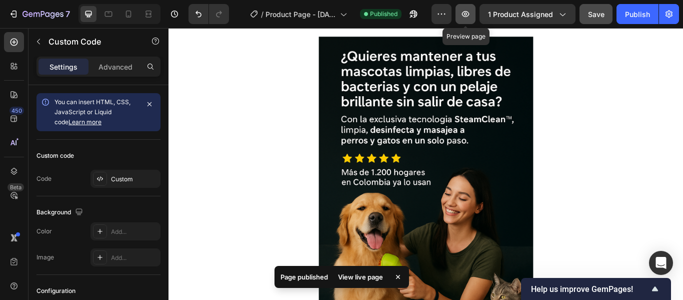
click at [462, 8] on button "button" at bounding box center [466, 14] width 20 height 20
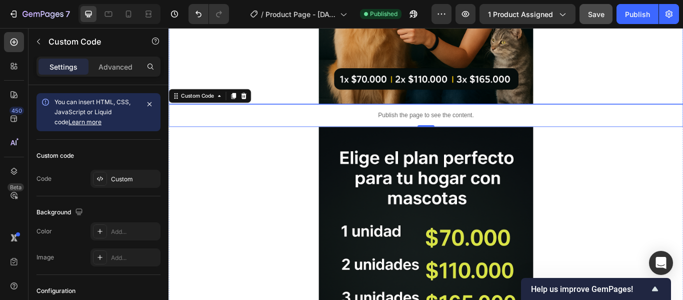
scroll to position [327, 0]
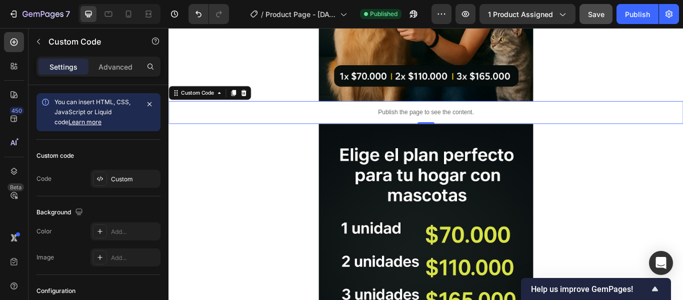
click at [448, 119] on div "Publish the page to see the content." at bounding box center [469, 126] width 600 height 27
click at [120, 183] on div "Custom" at bounding box center [134, 179] width 47 height 9
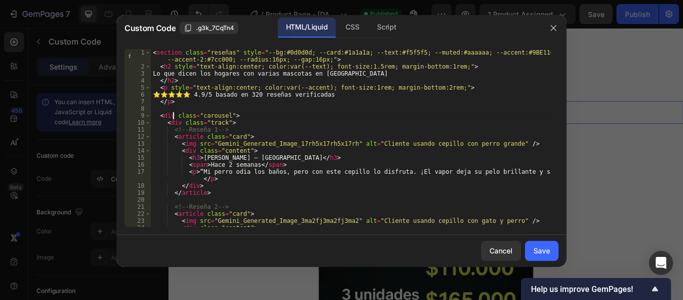
click at [172, 116] on div "< section class = "reseñas" style = "--bg:#0d0d0d; --card:#1a1a1a; --text:#f5f5…" at bounding box center [351, 148] width 400 height 199
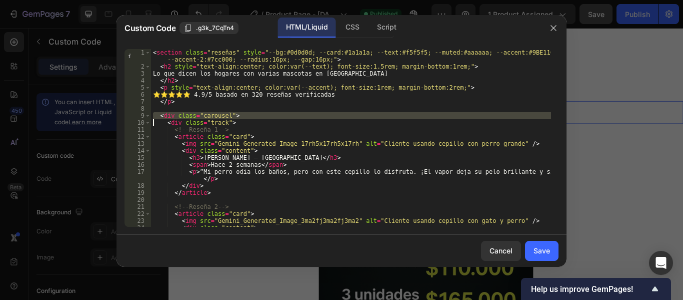
click at [172, 116] on div "< section class = "reseñas" style = "--bg:#0d0d0d; --card:#1a1a1a; --text:#f5f5…" at bounding box center [351, 148] width 400 height 199
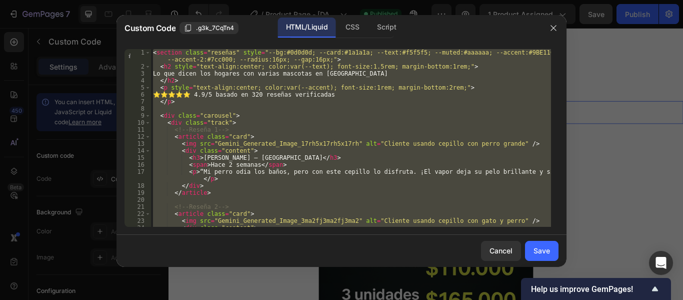
click at [172, 116] on div "< section class = "reseñas" style = "--bg:#0d0d0d; --card:#1a1a1a; --text:#f5f5…" at bounding box center [351, 148] width 400 height 199
type textarea "</script>"
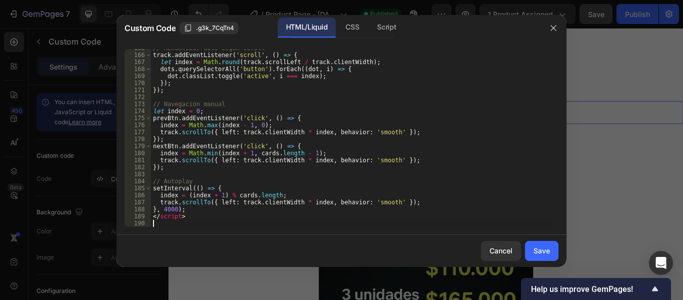
scroll to position [1167, 0]
click at [539, 242] on button "Save" at bounding box center [542, 251] width 34 height 20
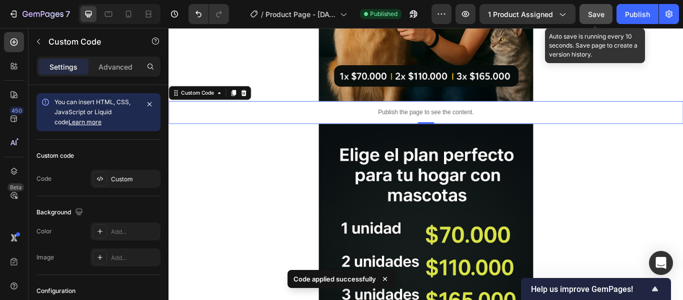
click at [591, 14] on span "Save" at bounding box center [596, 14] width 17 height 9
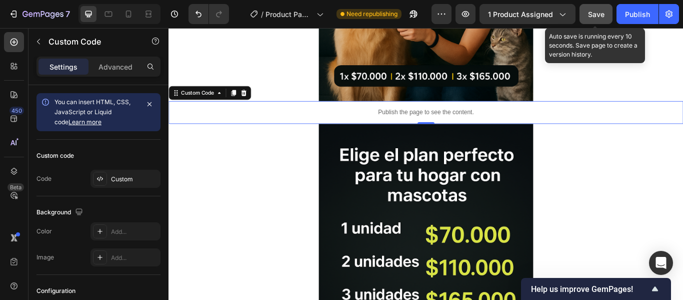
click at [602, 20] on button "Save" at bounding box center [596, 14] width 33 height 20
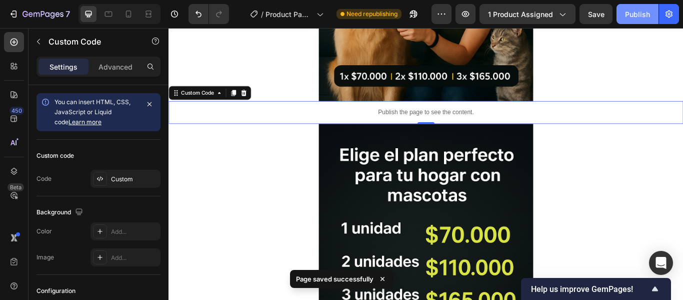
click at [630, 14] on div "Publish" at bounding box center [637, 14] width 25 height 11
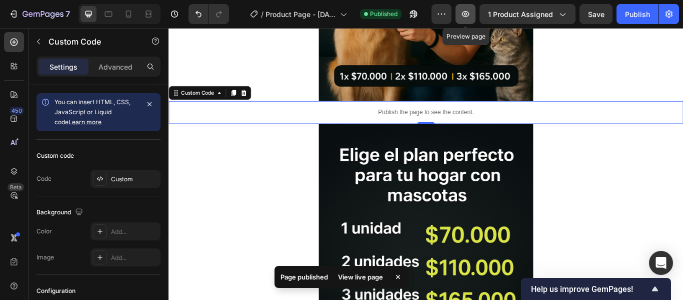
click at [470, 16] on icon "button" at bounding box center [466, 14] width 10 height 10
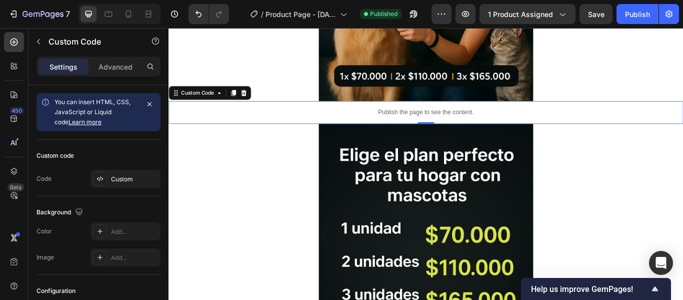
click at [469, 130] on p "Publish the page to see the content." at bounding box center [469, 126] width 600 height 11
click at [120, 184] on div "Custom" at bounding box center [126, 179] width 70 height 18
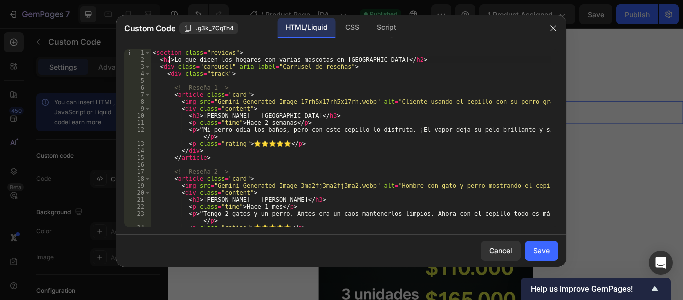
click at [169, 57] on div "< section class = "reviews" > < h2 > Lo que dicen los hogares con varias mascot…" at bounding box center [351, 145] width 400 height 192
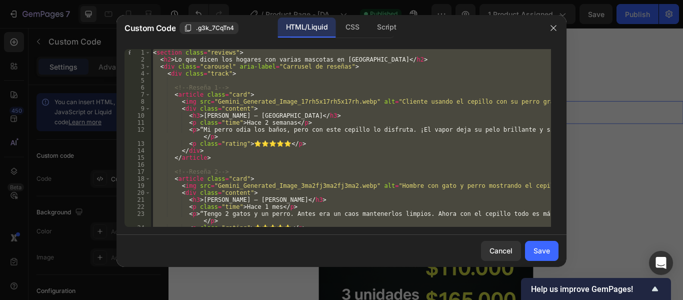
click at [169, 57] on div "< section class = "reviews" > < h2 > Lo que dicen los hogares con varias mascot…" at bounding box center [351, 145] width 400 height 192
type textarea "</script>"
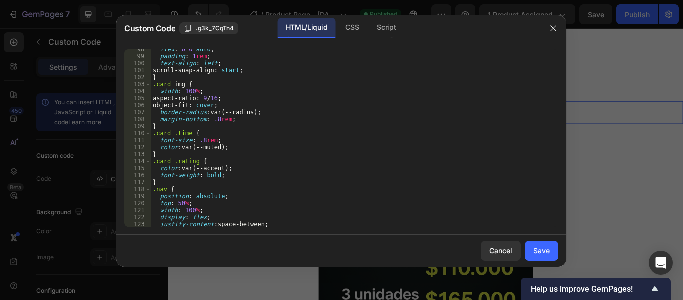
scroll to position [817, 0]
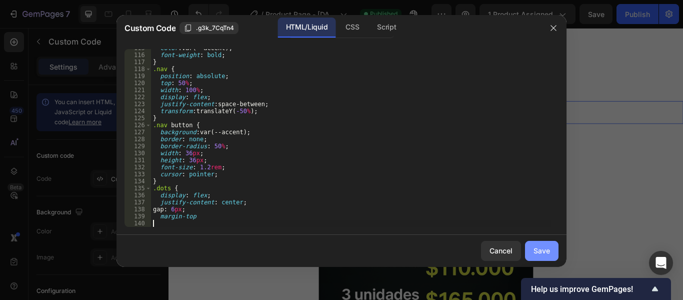
click at [545, 258] on button "Save" at bounding box center [542, 251] width 34 height 20
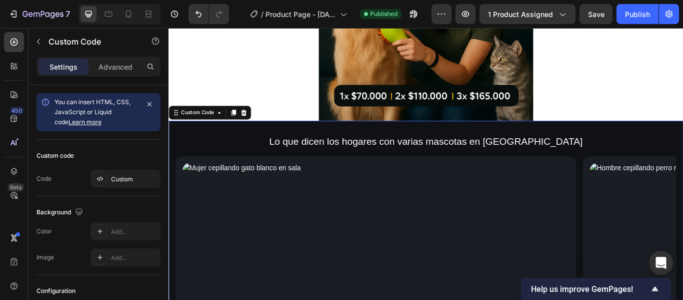
scroll to position [277, 0]
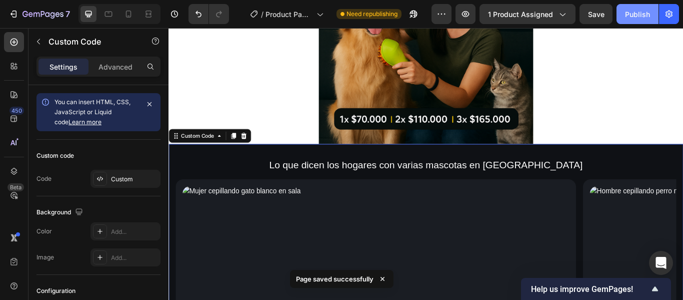
click at [643, 13] on div "Publish" at bounding box center [637, 14] width 25 height 11
click at [641, 21] on button "Publish" at bounding box center [638, 14] width 42 height 20
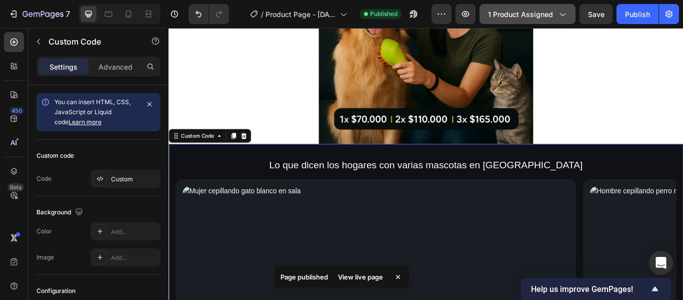
click at [558, 10] on icon "button" at bounding box center [562, 14] width 10 height 10
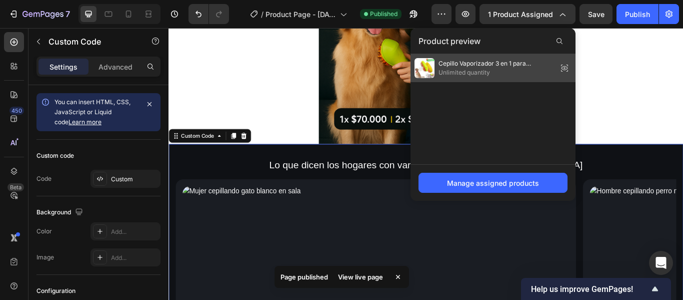
click at [532, 61] on span "Cepillo Vaporizador 3 en 1 para Mascotas" at bounding box center [496, 63] width 115 height 9
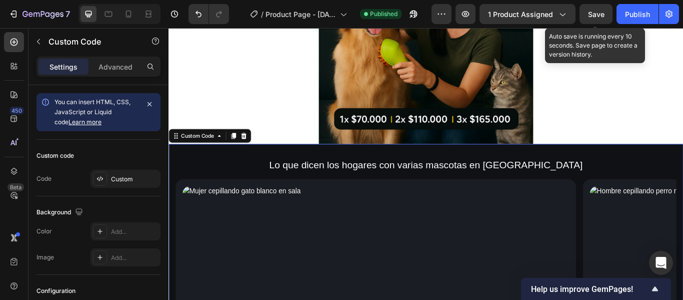
click at [591, 19] on div "Save" at bounding box center [596, 14] width 17 height 11
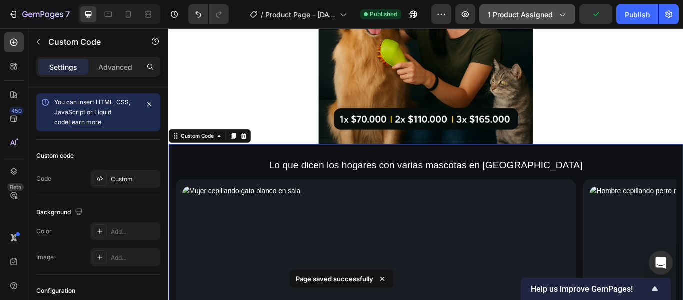
click at [547, 15] on span "1 product assigned" at bounding box center [520, 14] width 65 height 11
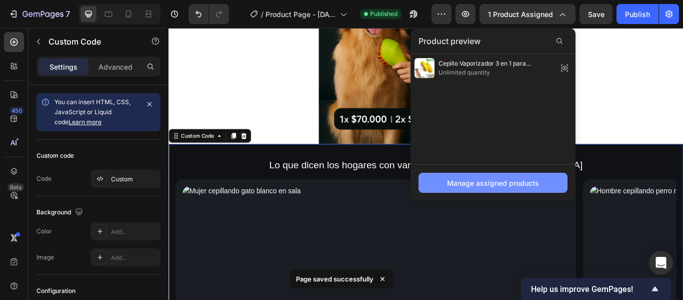
click at [488, 181] on div "Manage assigned products" at bounding box center [493, 183] width 92 height 11
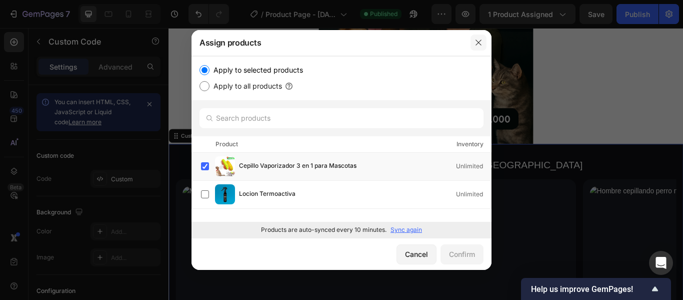
click at [480, 44] on icon "button" at bounding box center [479, 43] width 6 height 6
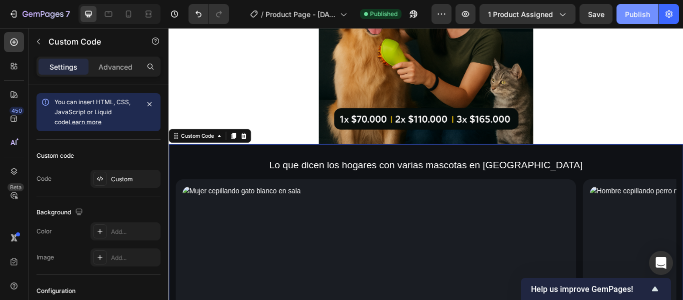
click at [643, 8] on button "Publish" at bounding box center [638, 14] width 42 height 20
click at [466, 16] on icon "button" at bounding box center [466, 14] width 8 height 6
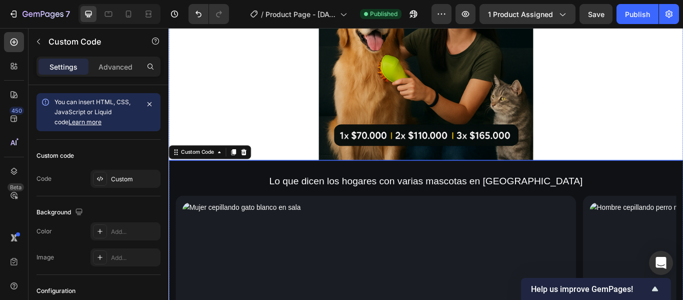
scroll to position [242, 0]
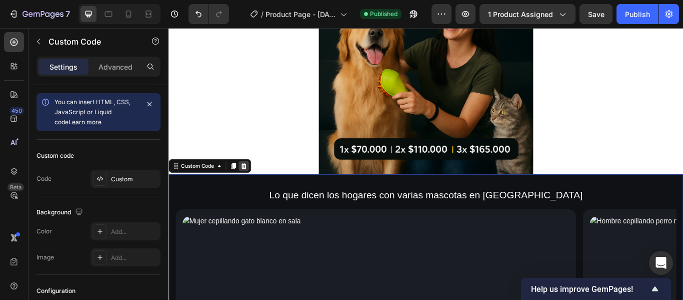
click at [257, 188] on icon at bounding box center [256, 189] width 8 height 8
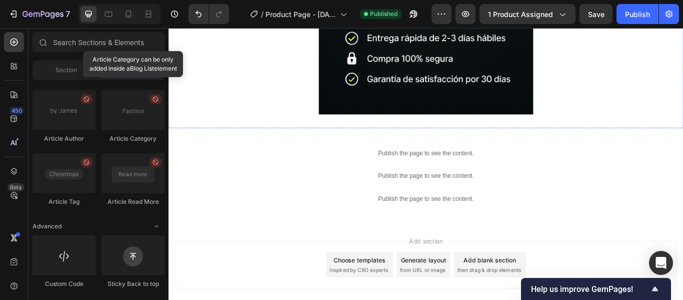
scroll to position [692, 0]
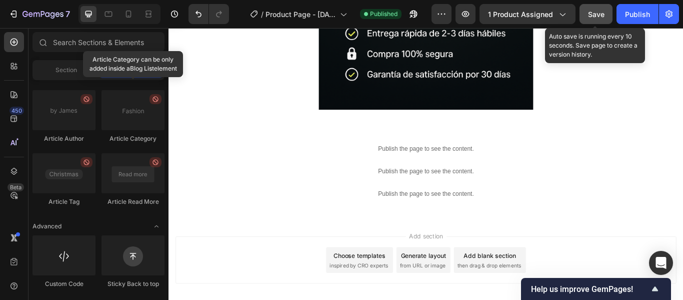
click at [590, 17] on span "Save" at bounding box center [596, 14] width 17 height 9
